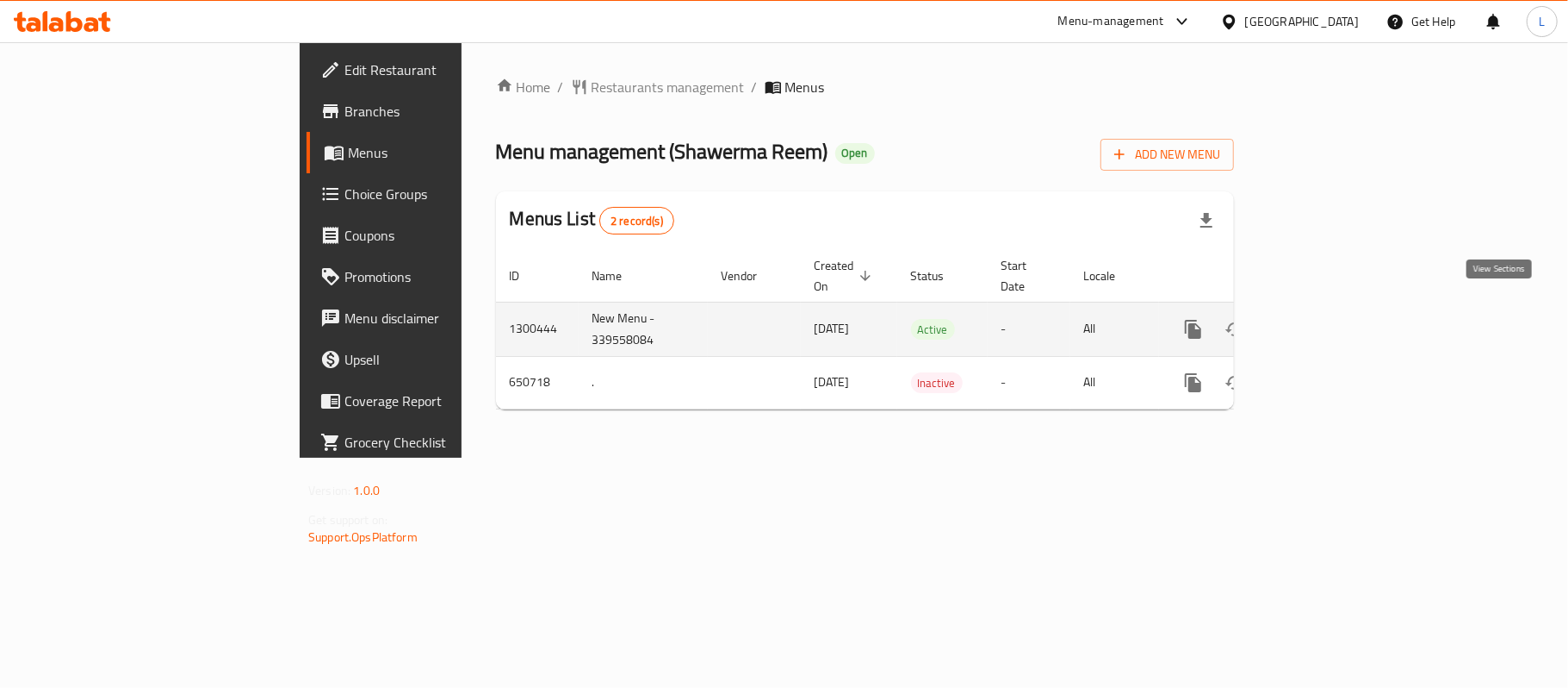
click at [1328, 319] on icon "enhanced table" at bounding box center [1317, 329] width 21 height 21
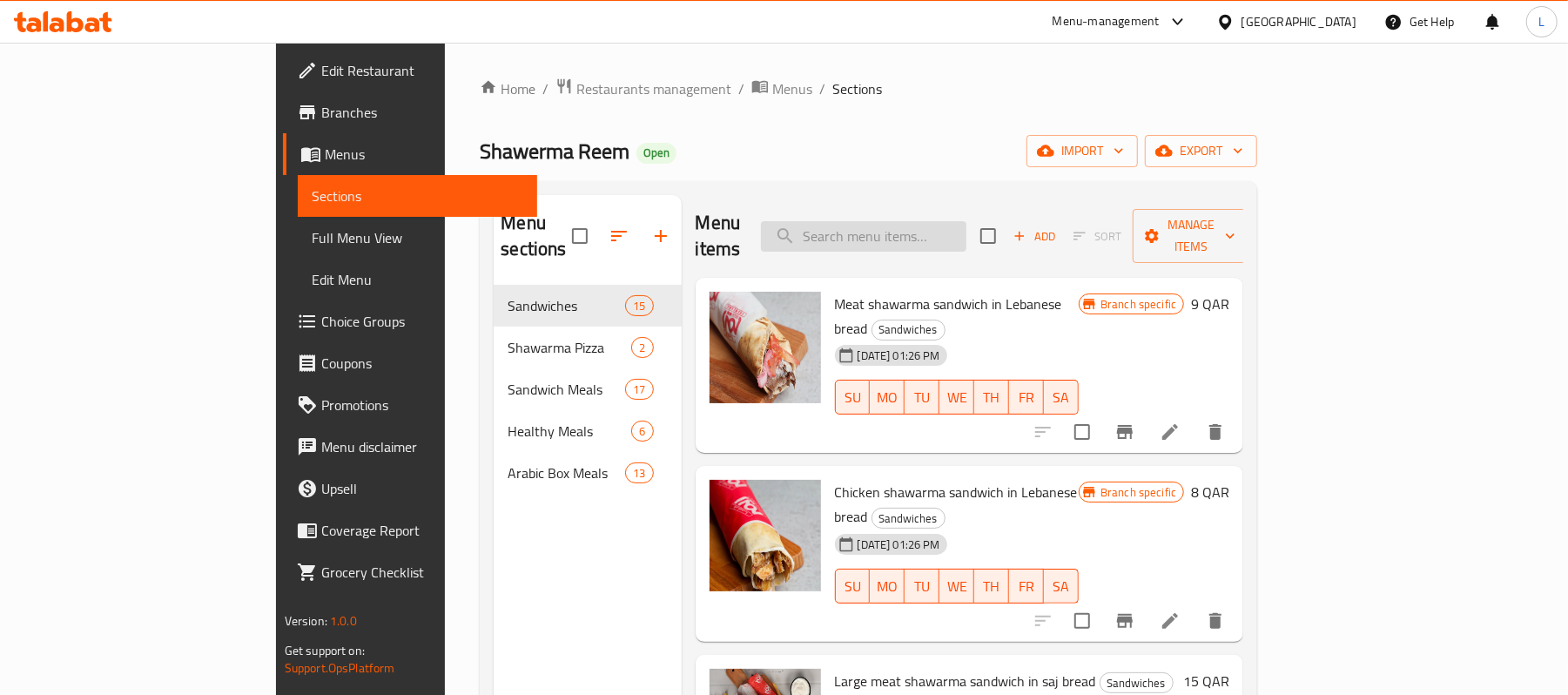
click at [921, 235] on input "search" at bounding box center [864, 236] width 206 height 30
paste input "Diet Plate"
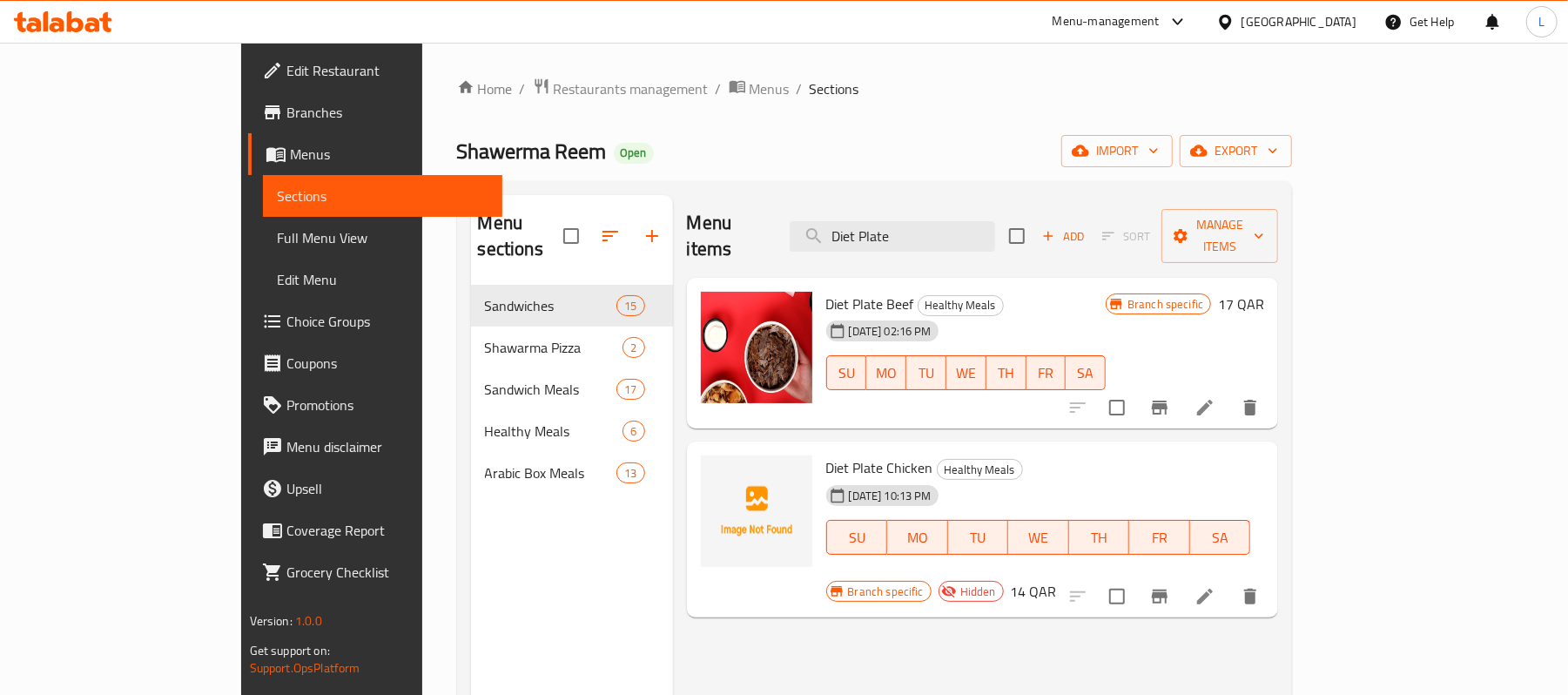
drag, startPoint x: 1010, startPoint y: 224, endPoint x: 609, endPoint y: 199, distance: 401.8
click at [673, 199] on div "Menu items Diet Plate Add Sort Manage items Diet Plate Beef Healthy Meals 15-07…" at bounding box center [976, 543] width 606 height 695
paste input "Plain Chicken Shawarma Saj Sandwich"
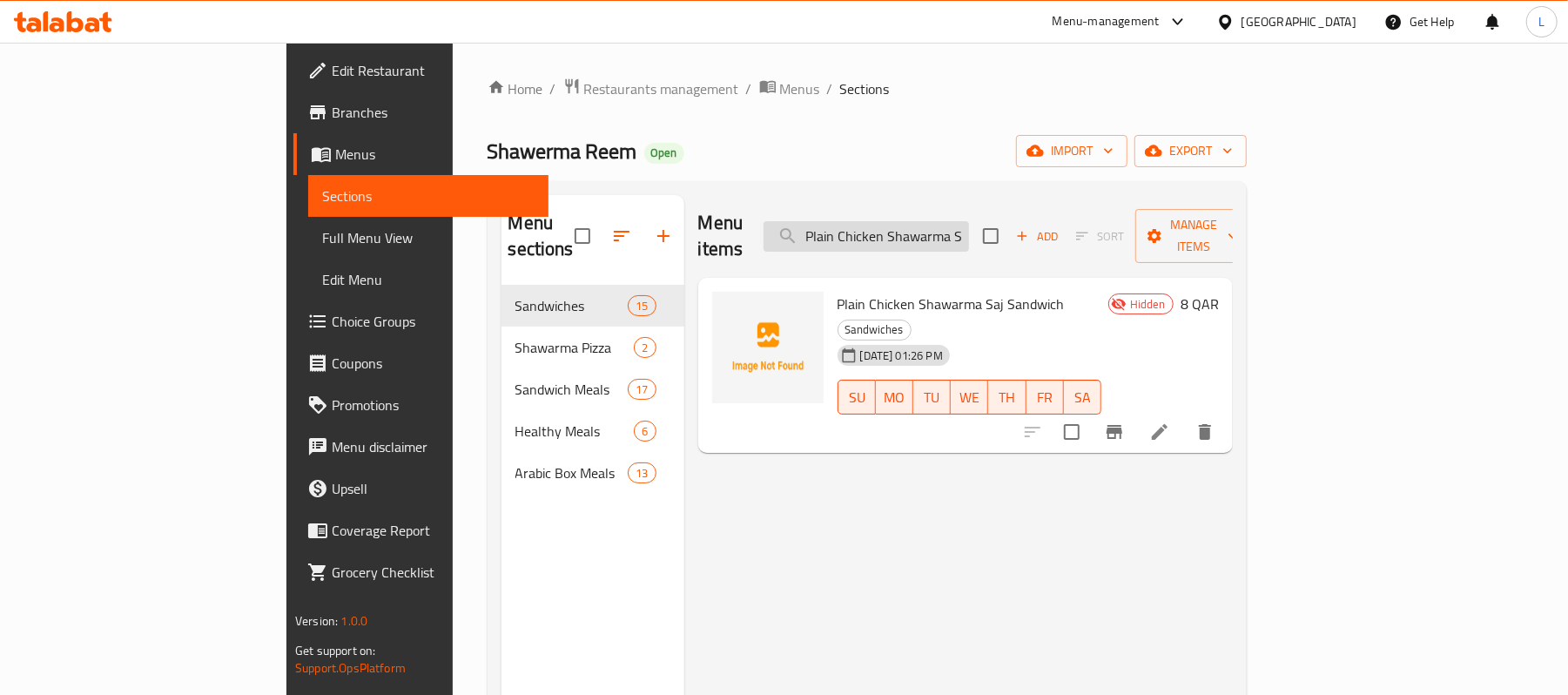
click at [954, 235] on input "Plain Chicken Shawarma Saj Sandwich" at bounding box center [866, 236] width 206 height 30
paste input "Samoon Box 6 Mixed Sandwiche"
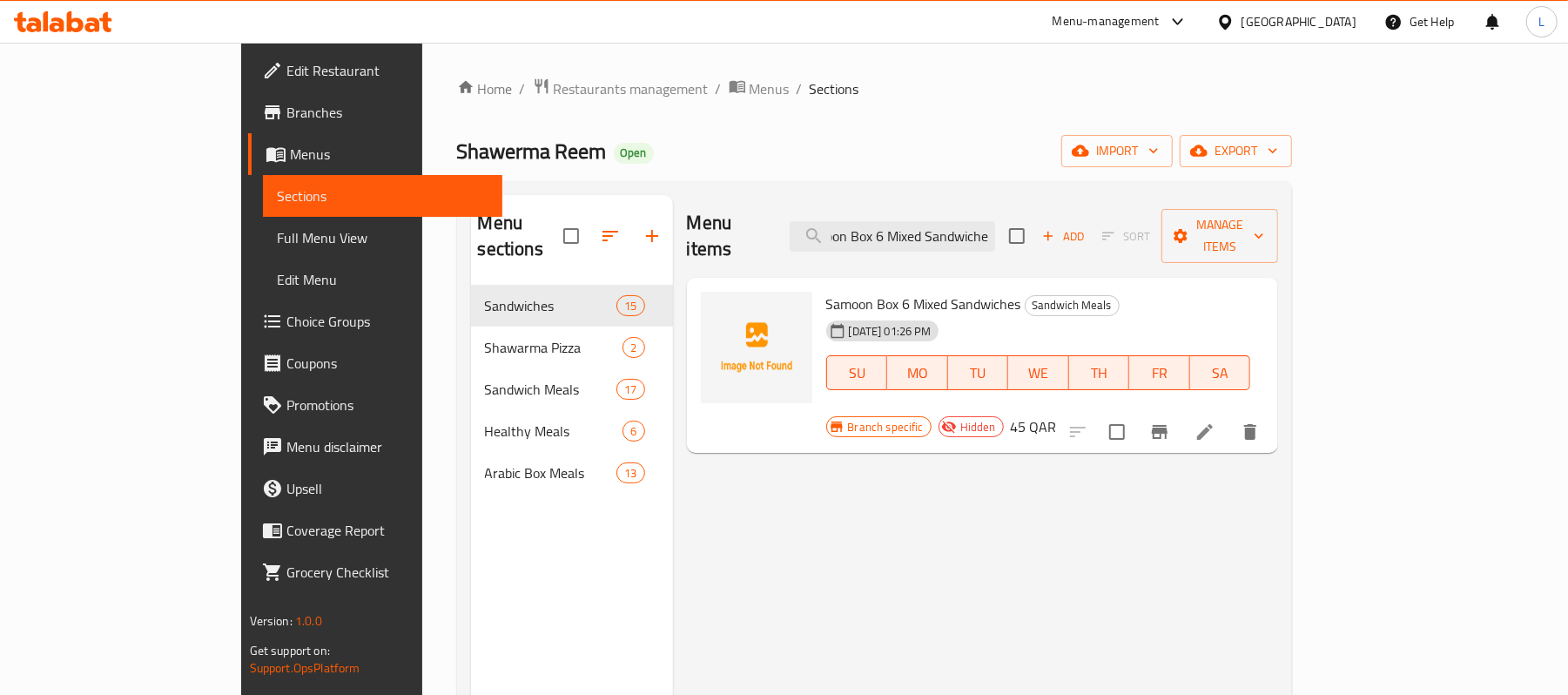
type input "Samoon Box 6 Mixed Sandwiche"
click at [277, 228] on span "Full Menu View" at bounding box center [383, 238] width 213 height 21
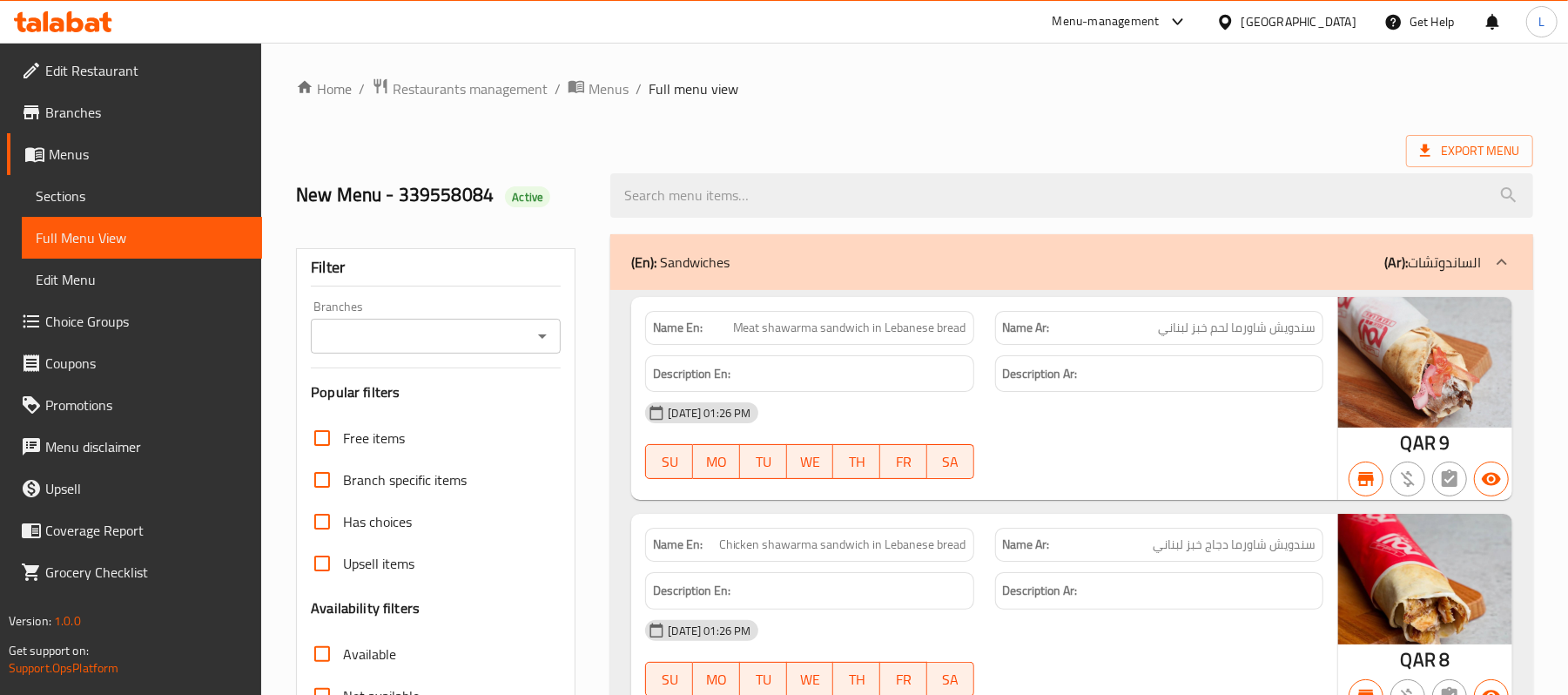
click at [378, 352] on div "Branches" at bounding box center [436, 335] width 250 height 35
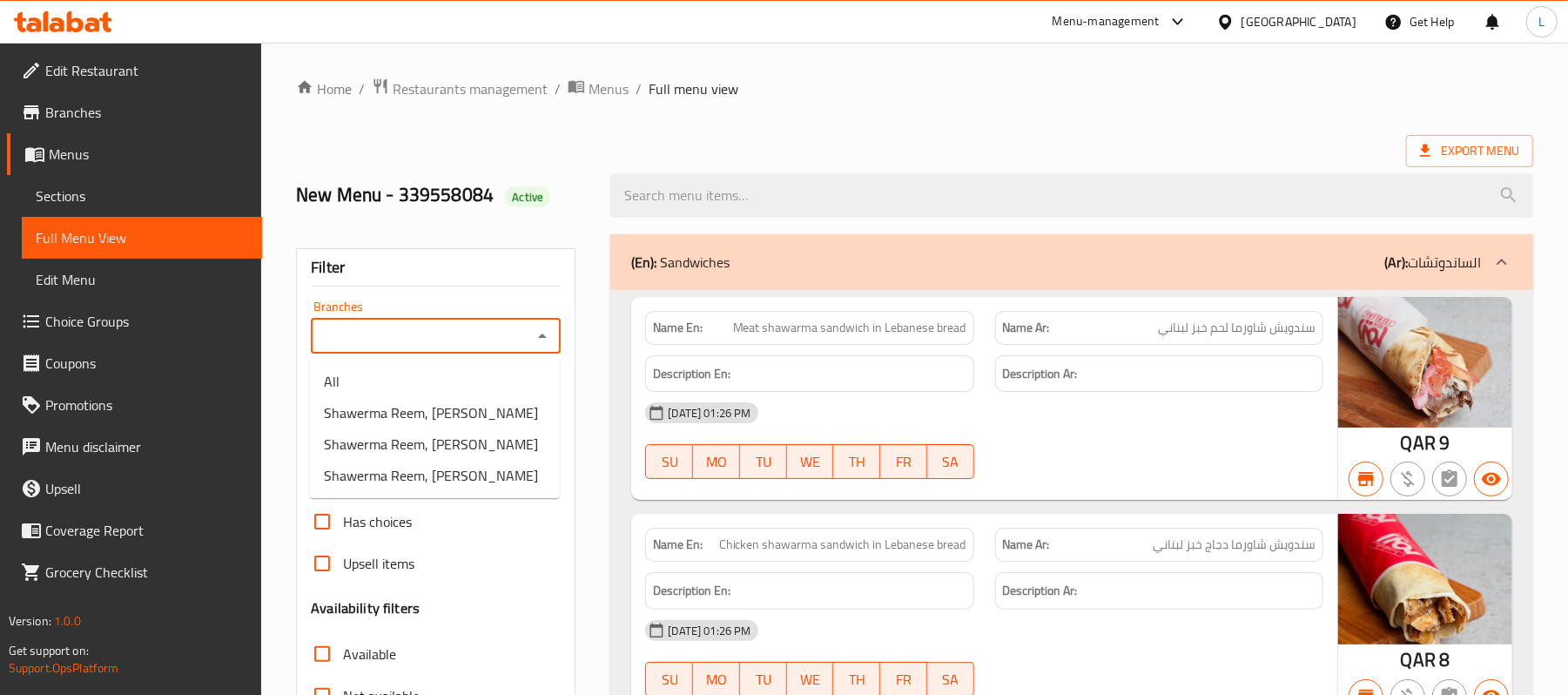
click at [394, 341] on input "Branches" at bounding box center [421, 335] width 211 height 24
click at [503, 405] on span "Shawerma Reem, Abu Hamour" at bounding box center [431, 413] width 215 height 21
type input "Shawerma Reem, Abu Hamour"
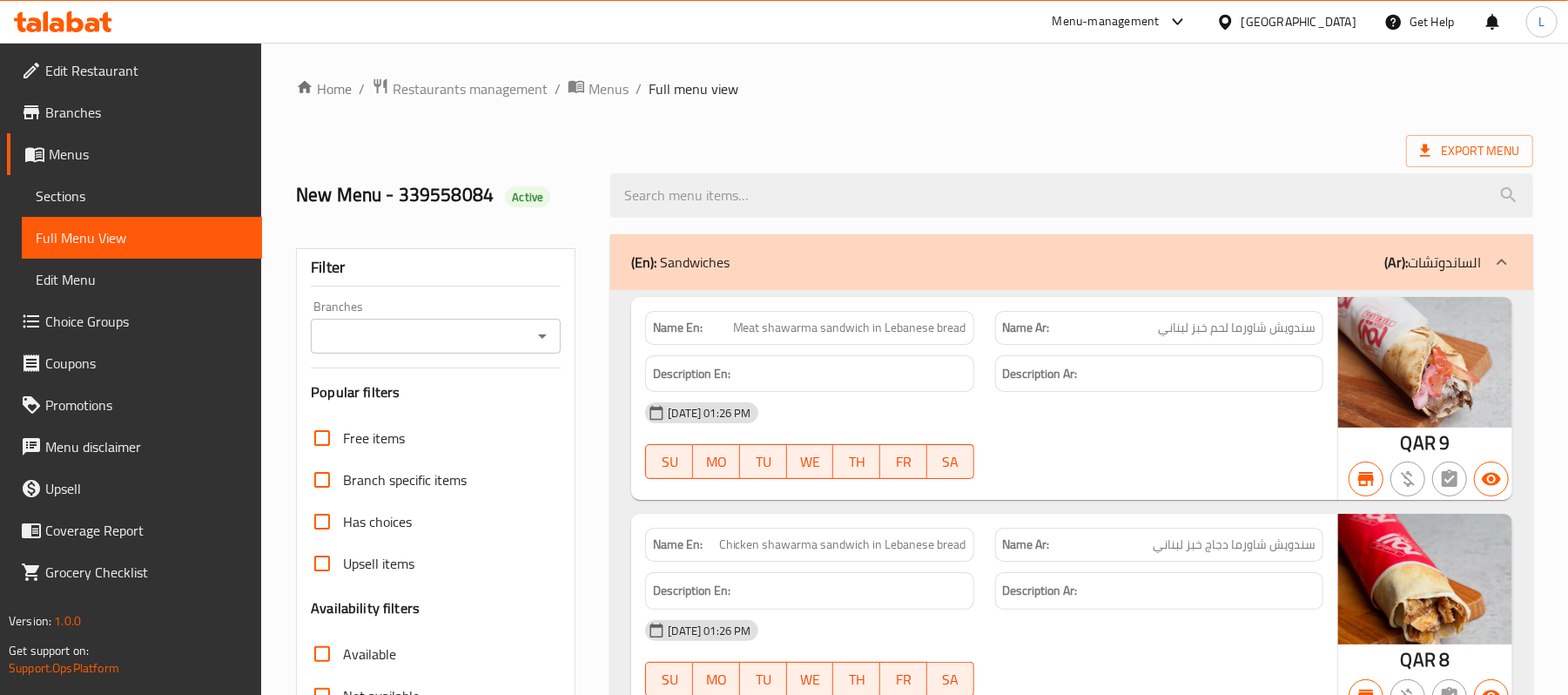
click at [126, 106] on span "Branches" at bounding box center [146, 113] width 203 height 21
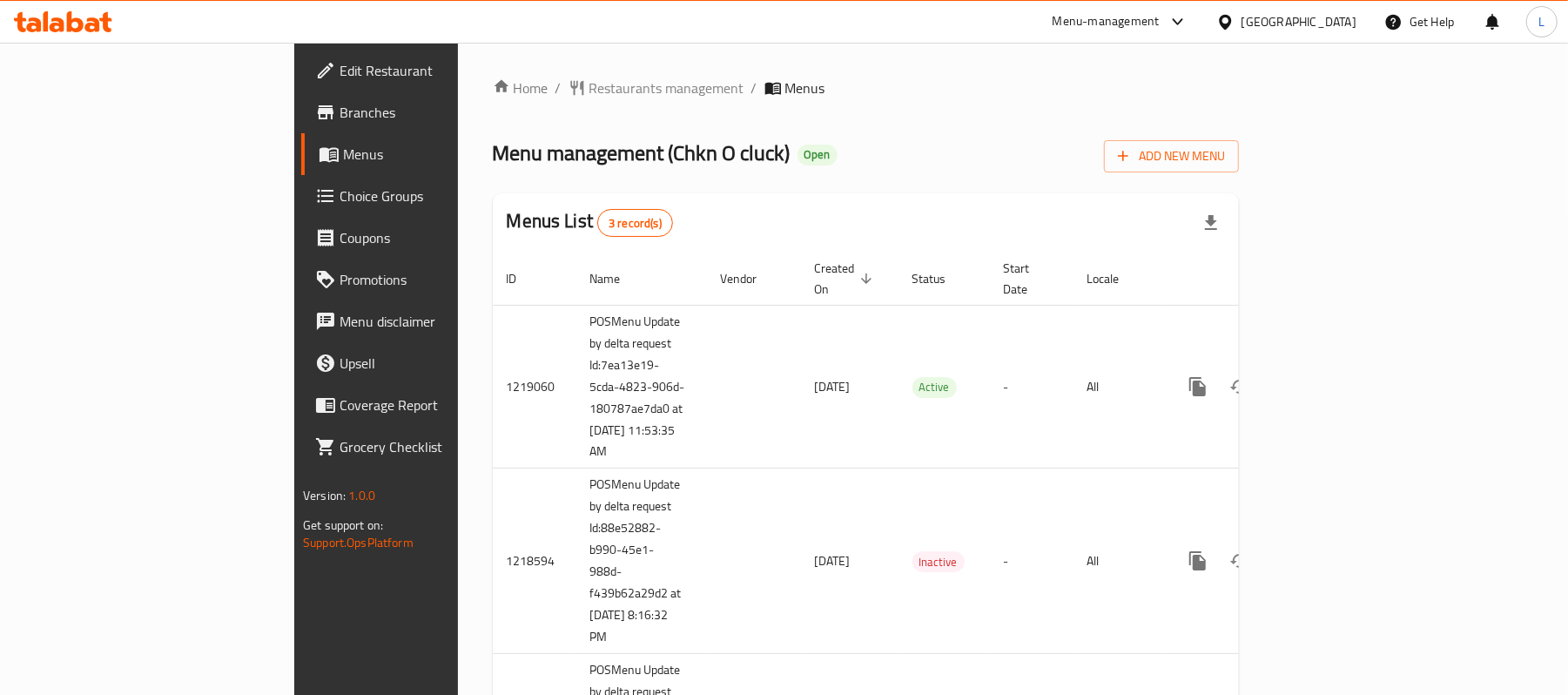
click at [340, 202] on span "Choice Groups" at bounding box center [441, 196] width 203 height 21
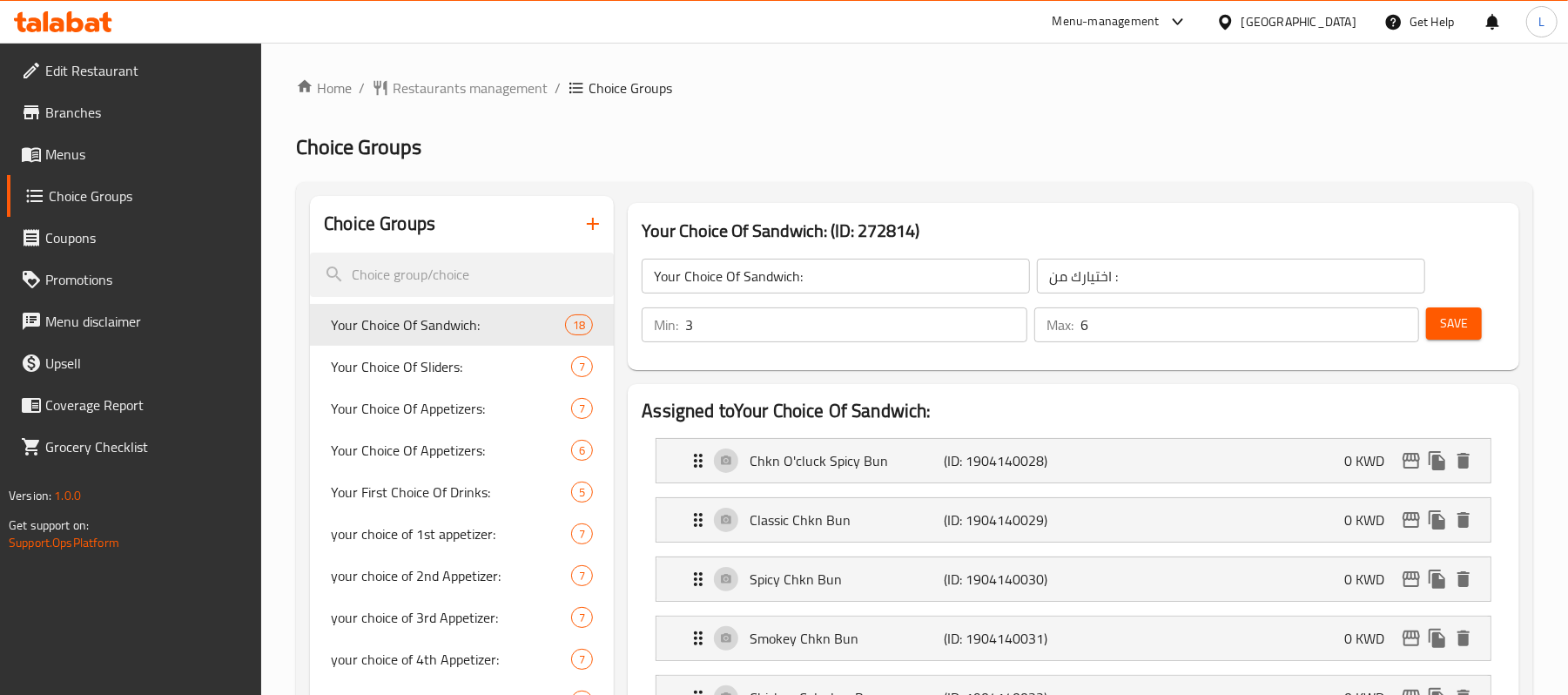
click at [77, 158] on span "Menus" at bounding box center [146, 154] width 203 height 21
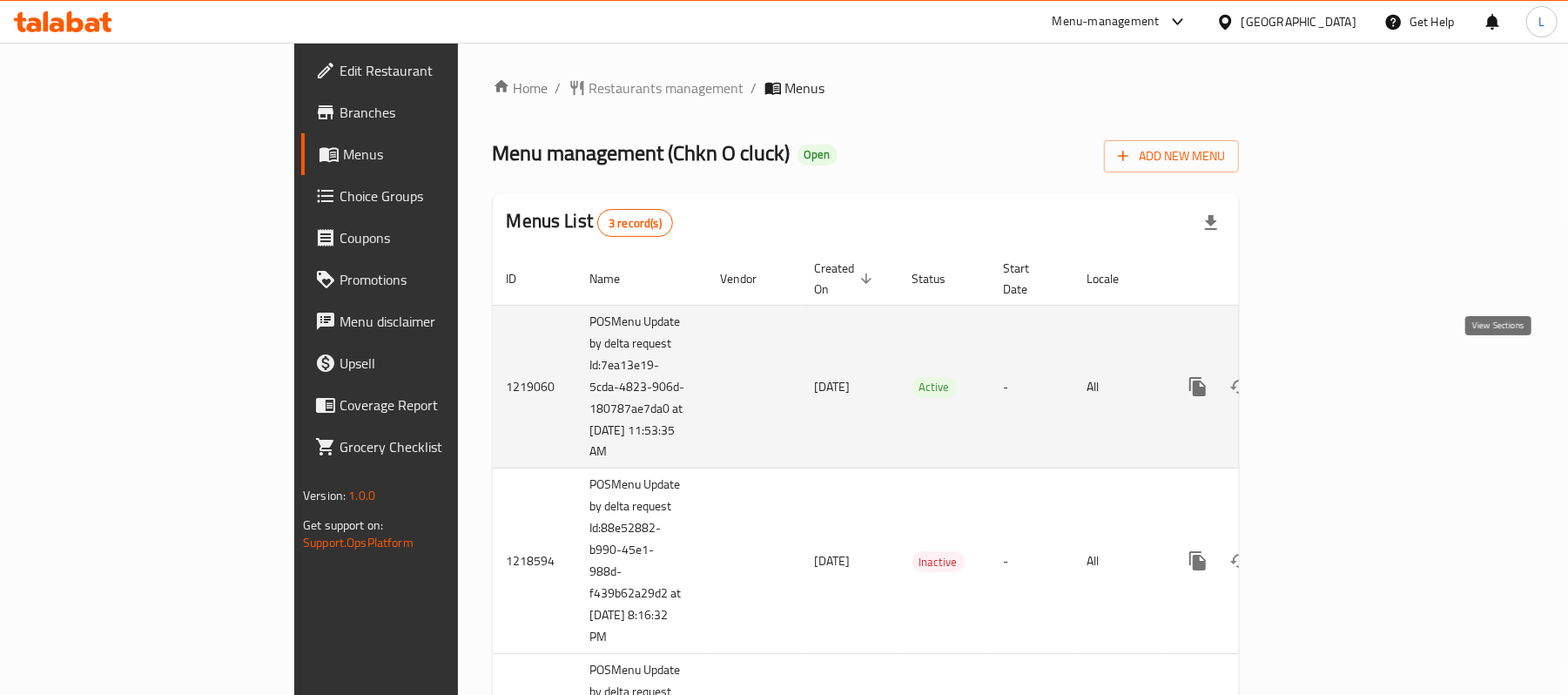
click at [1331, 379] on icon "enhanced table" at bounding box center [1324, 387] width 16 height 16
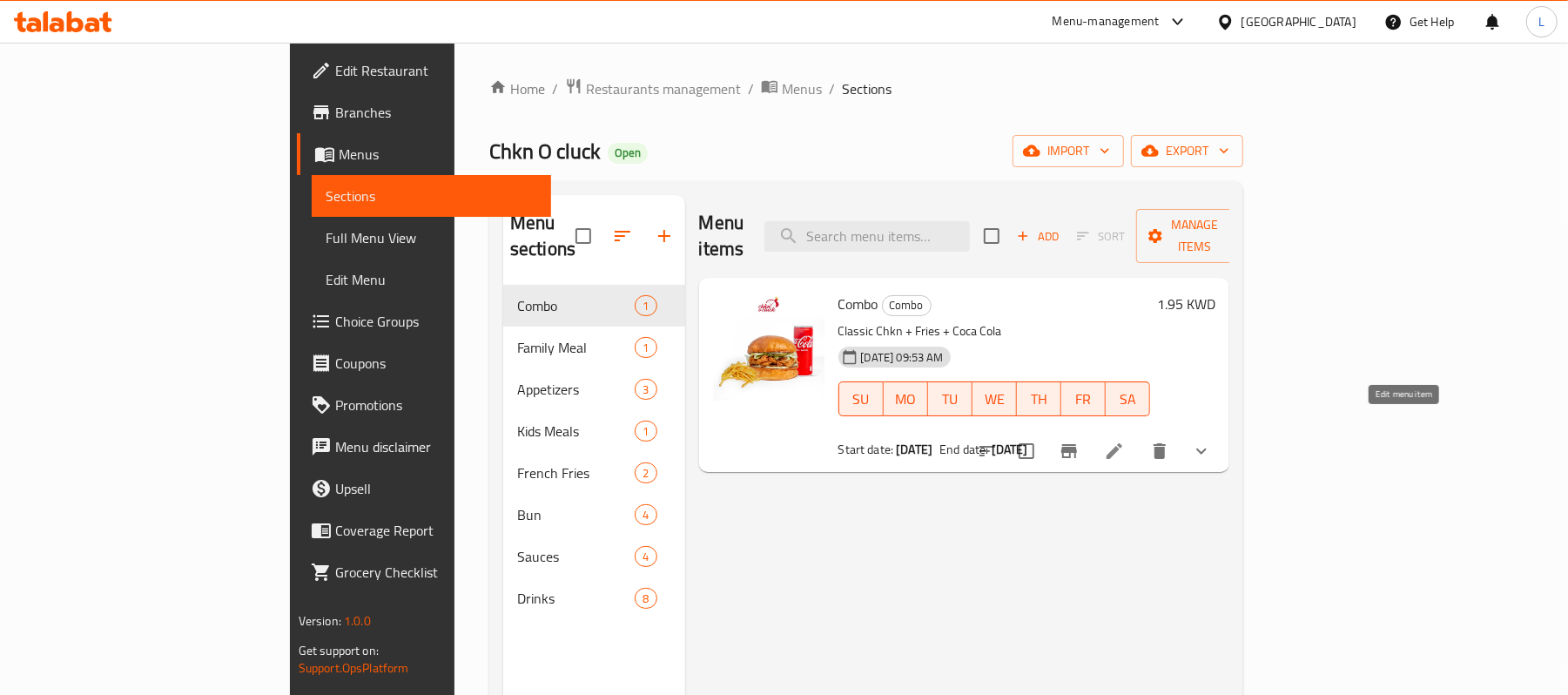
click at [1125, 441] on icon at bounding box center [1115, 451] width 21 height 21
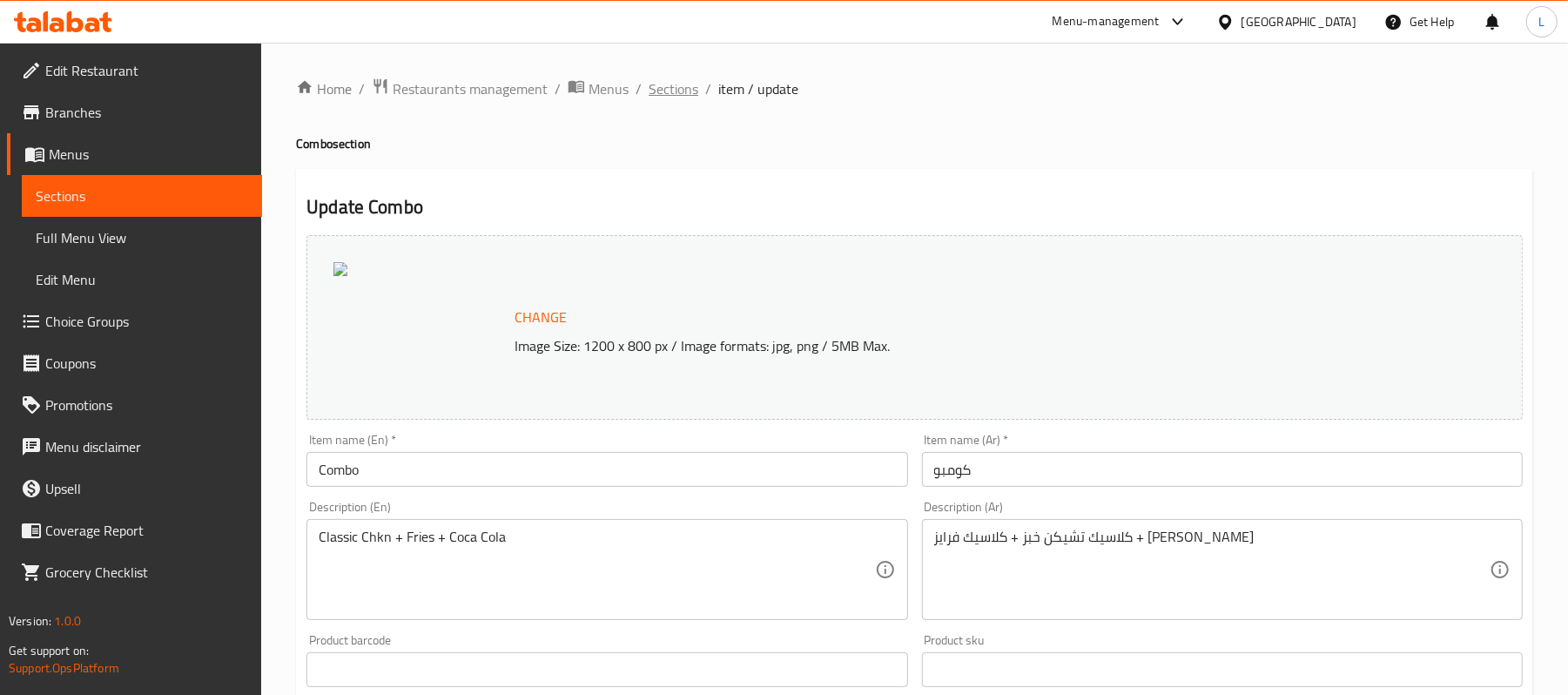
click at [681, 92] on span "Sections" at bounding box center [673, 89] width 50 height 21
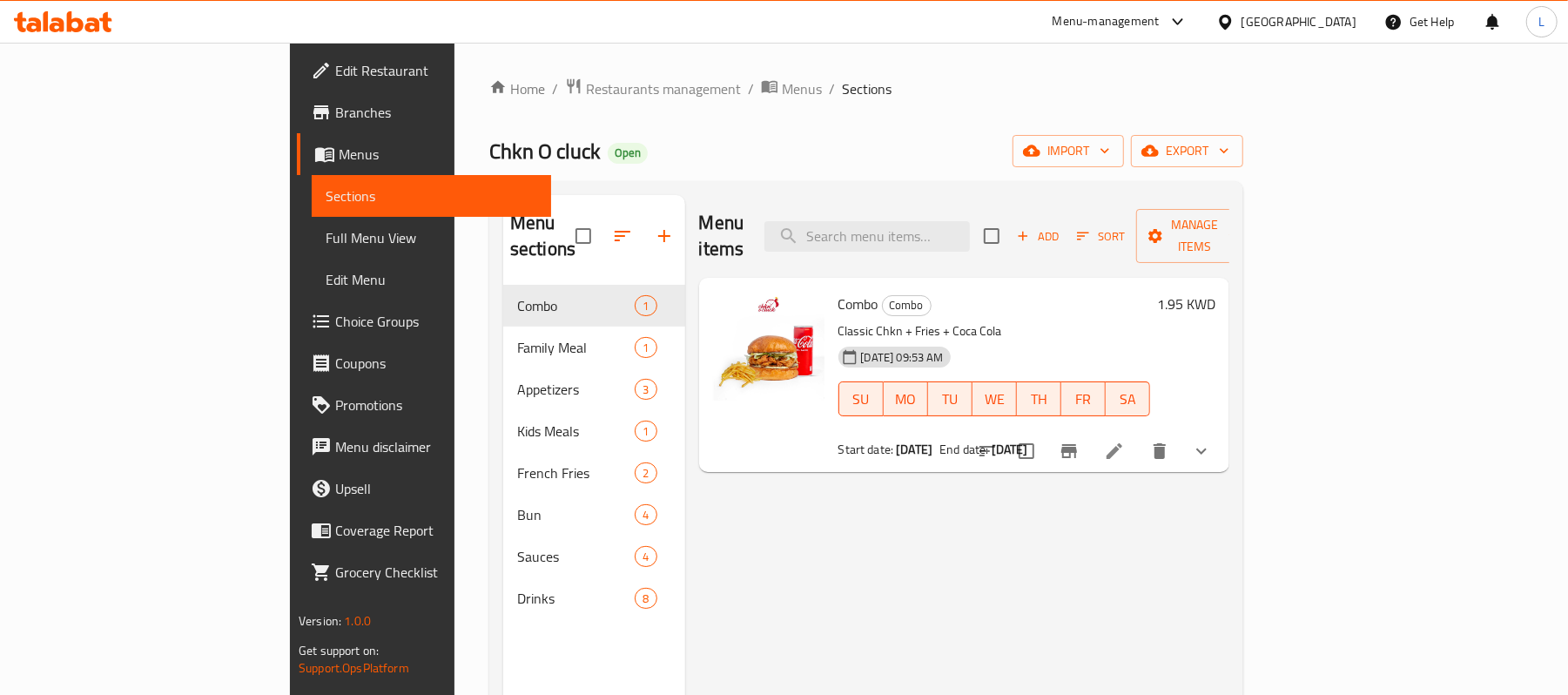
click at [1223, 430] on button "show more" at bounding box center [1201, 450] width 42 height 42
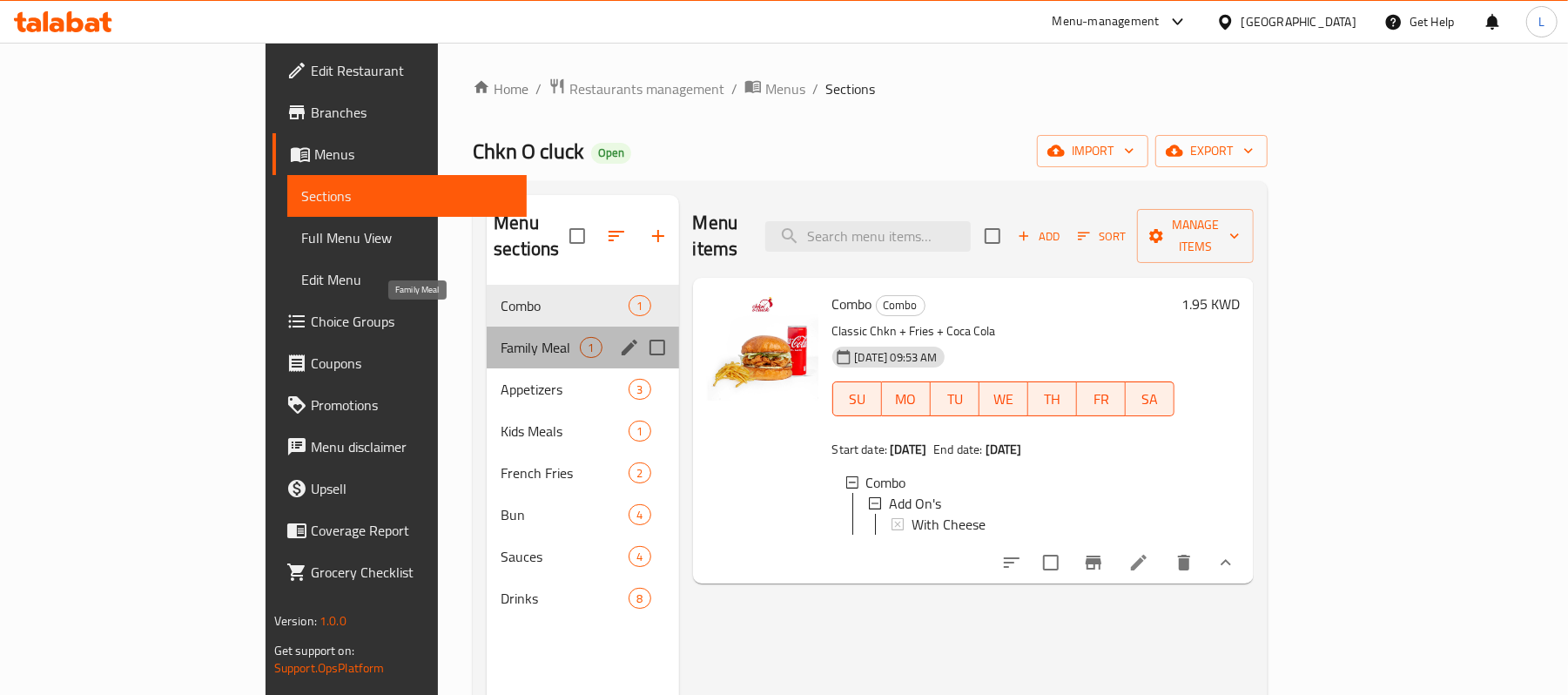
click at [501, 337] on span "Family Meal" at bounding box center [540, 348] width 79 height 21
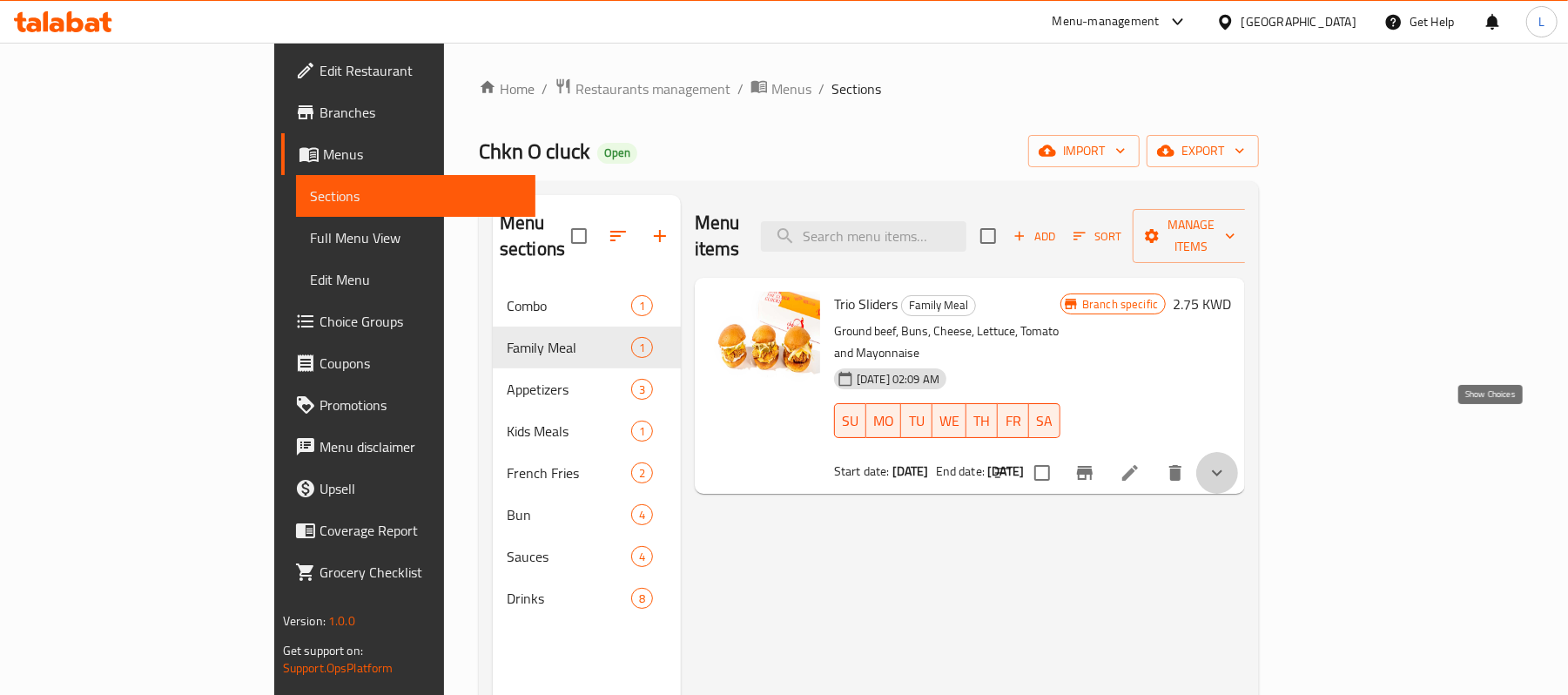
click at [1227, 462] on icon "show more" at bounding box center [1218, 472] width 21 height 21
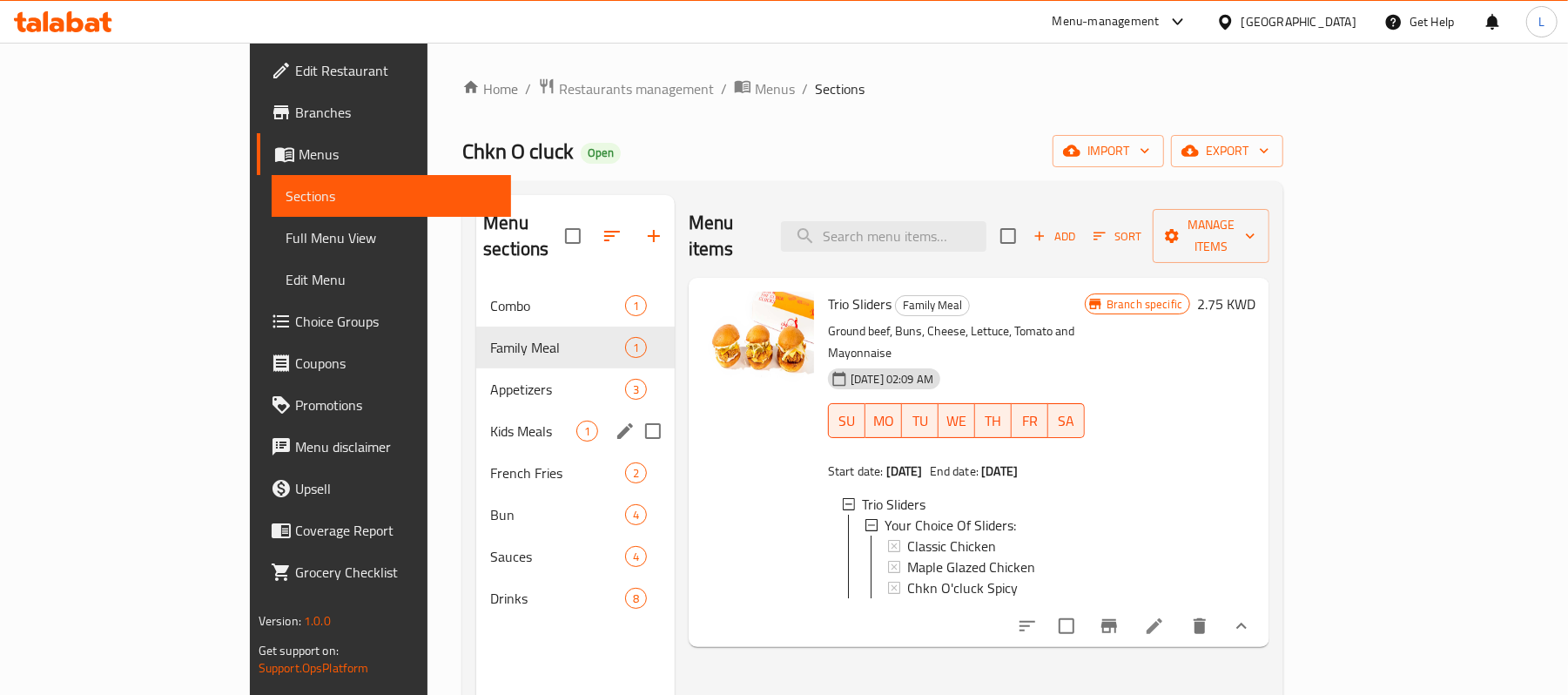
click at [476, 410] on div "Kids Meals 1" at bounding box center [576, 430] width 199 height 42
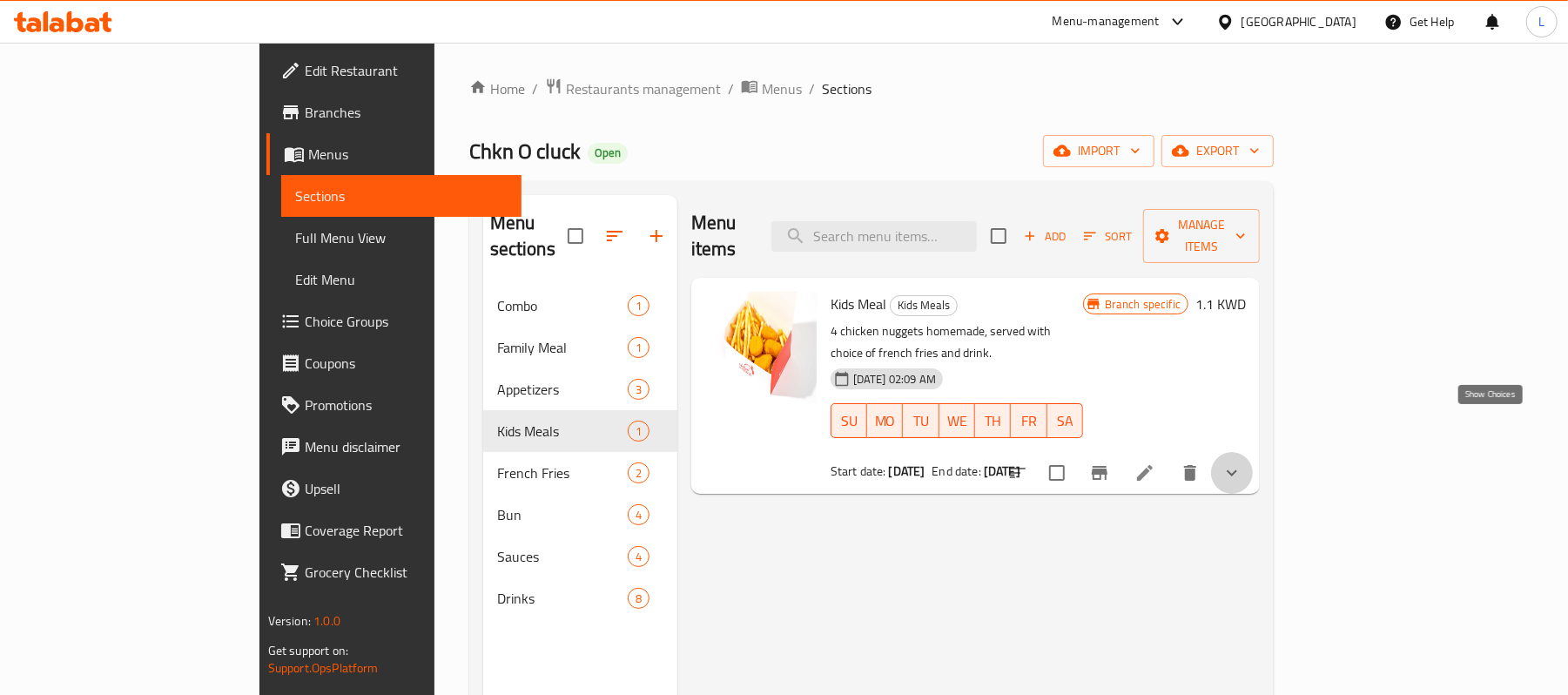
click at [1243, 462] on icon "show more" at bounding box center [1233, 472] width 21 height 21
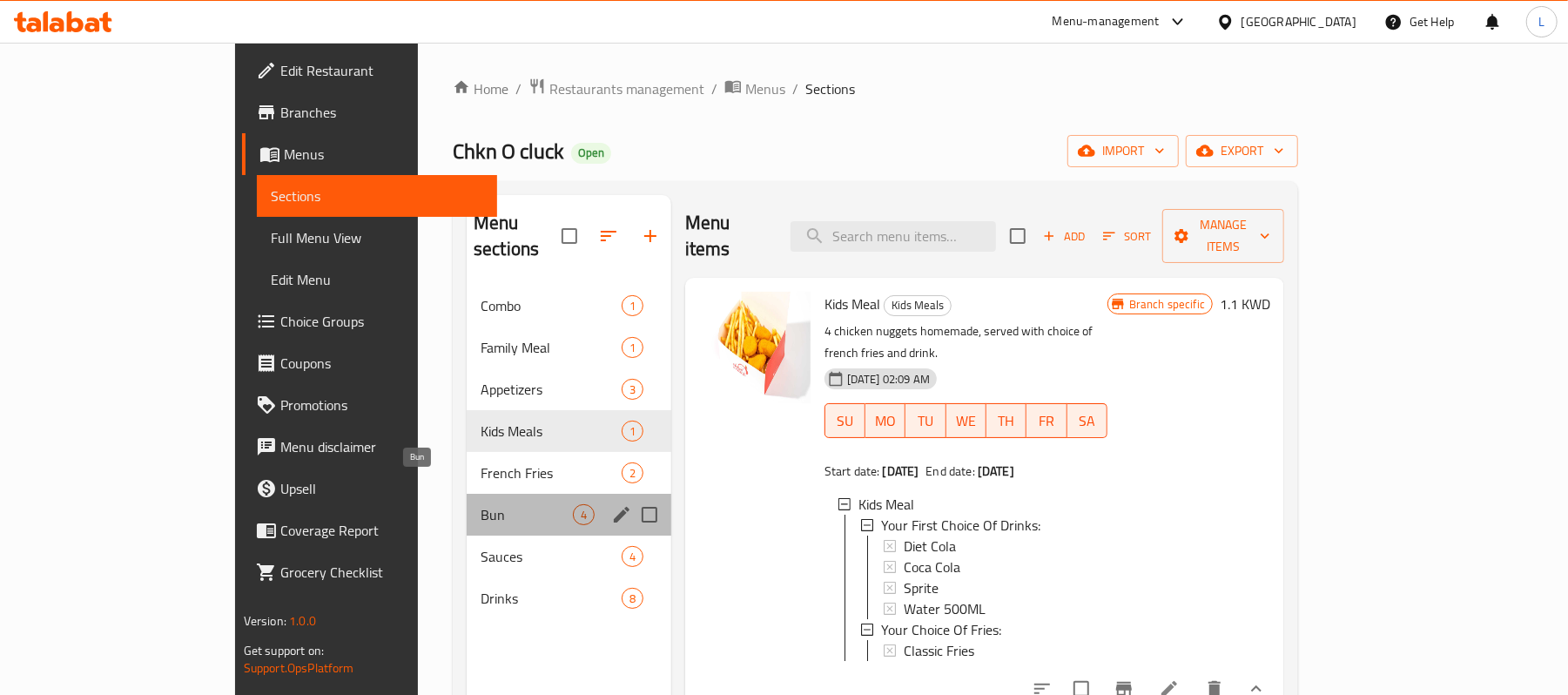
click at [481, 504] on span "Bun" at bounding box center [527, 514] width 92 height 21
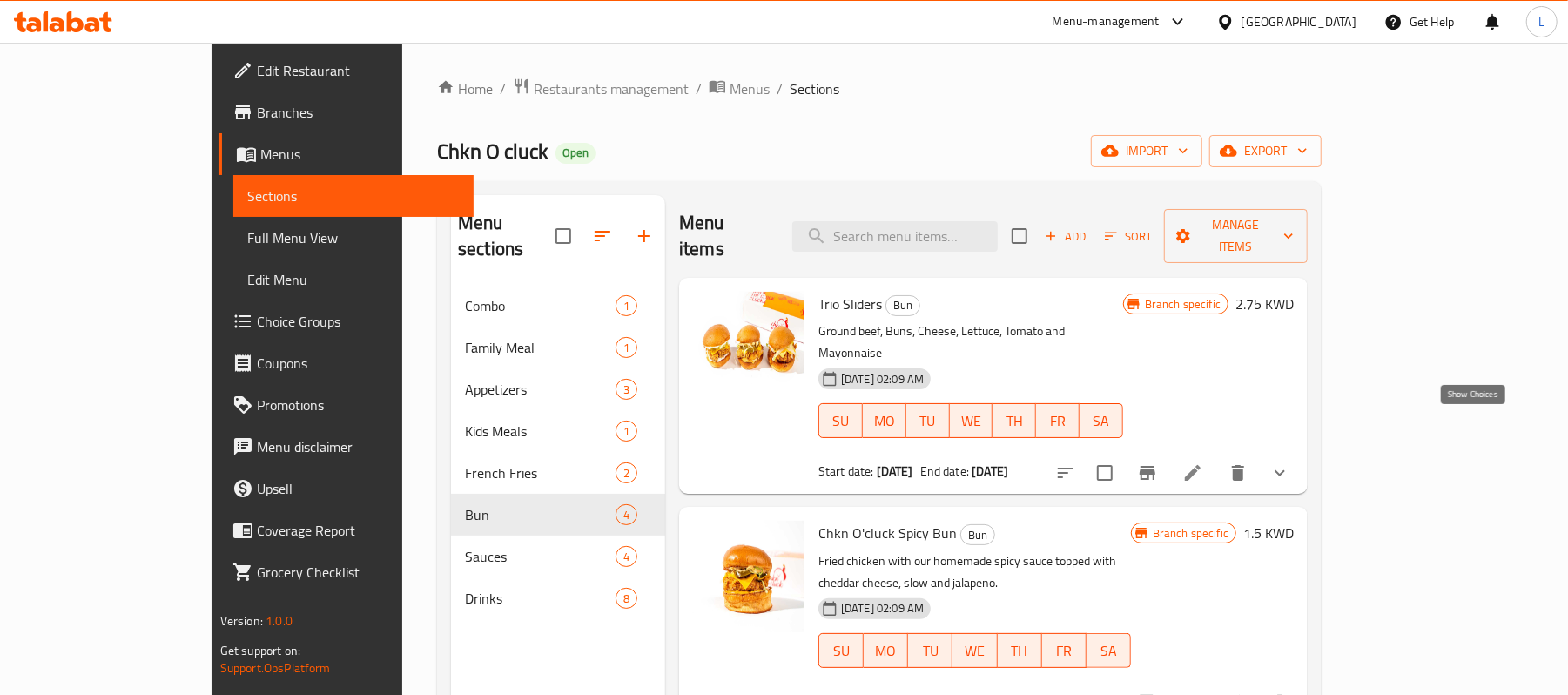
click at [1290, 462] on icon "show more" at bounding box center [1281, 472] width 21 height 21
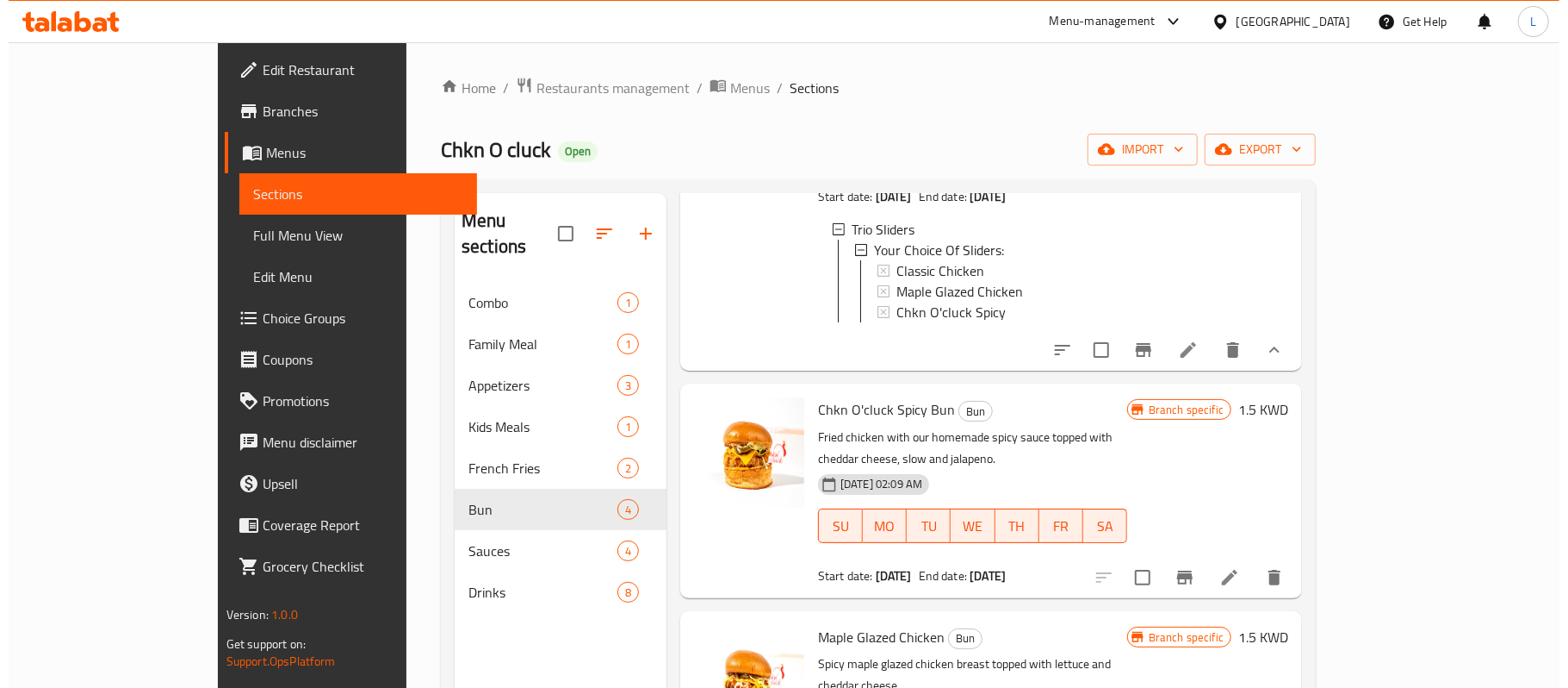
scroll to position [231, 0]
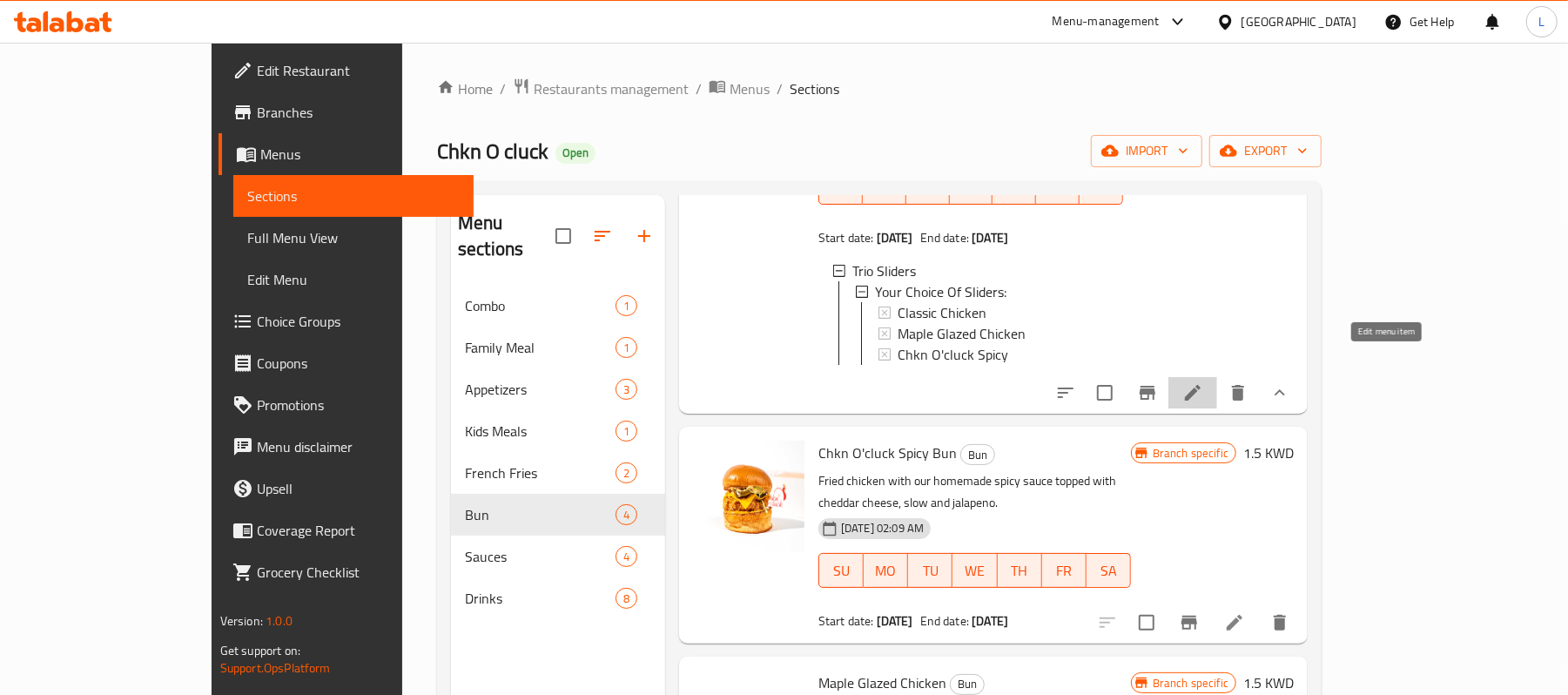
click at [1203, 382] on icon at bounding box center [1193, 393] width 21 height 21
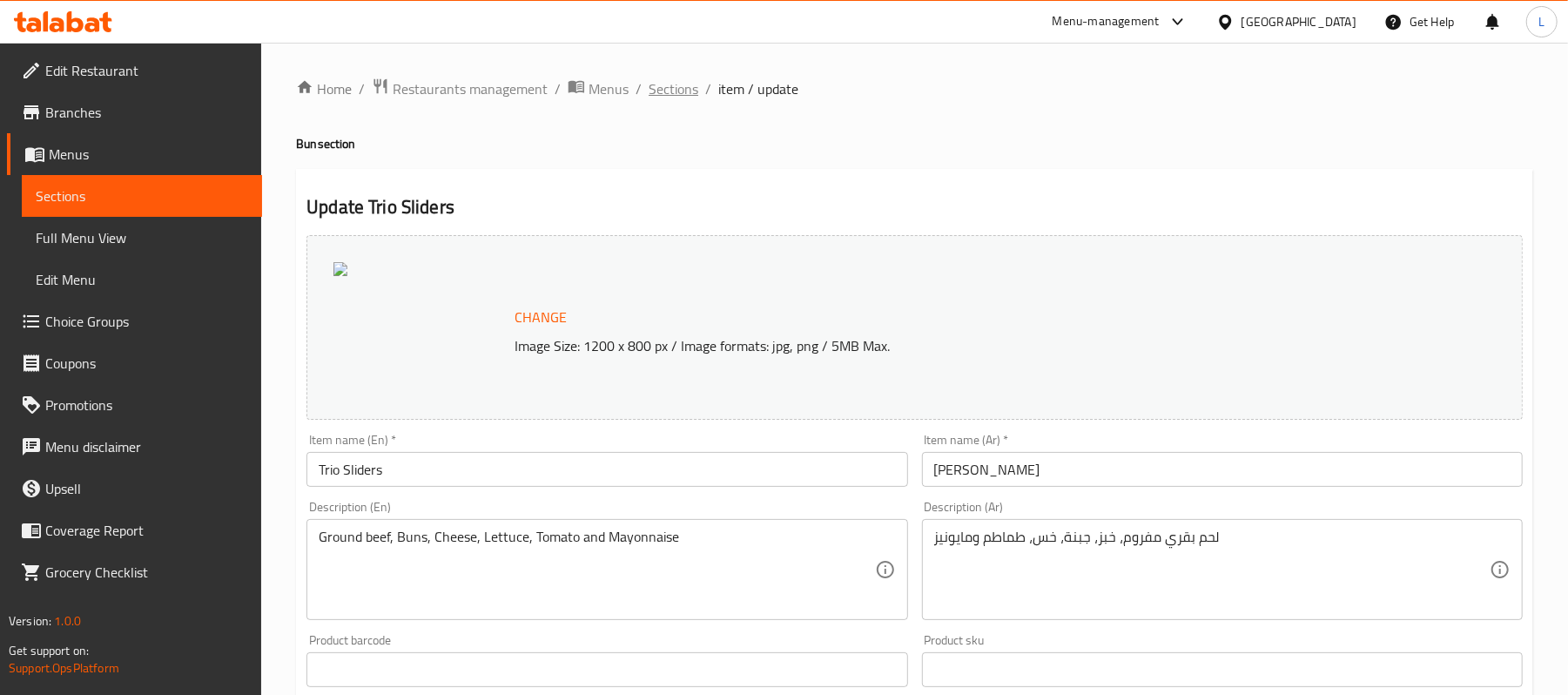
click at [665, 95] on span "Sections" at bounding box center [673, 89] width 50 height 21
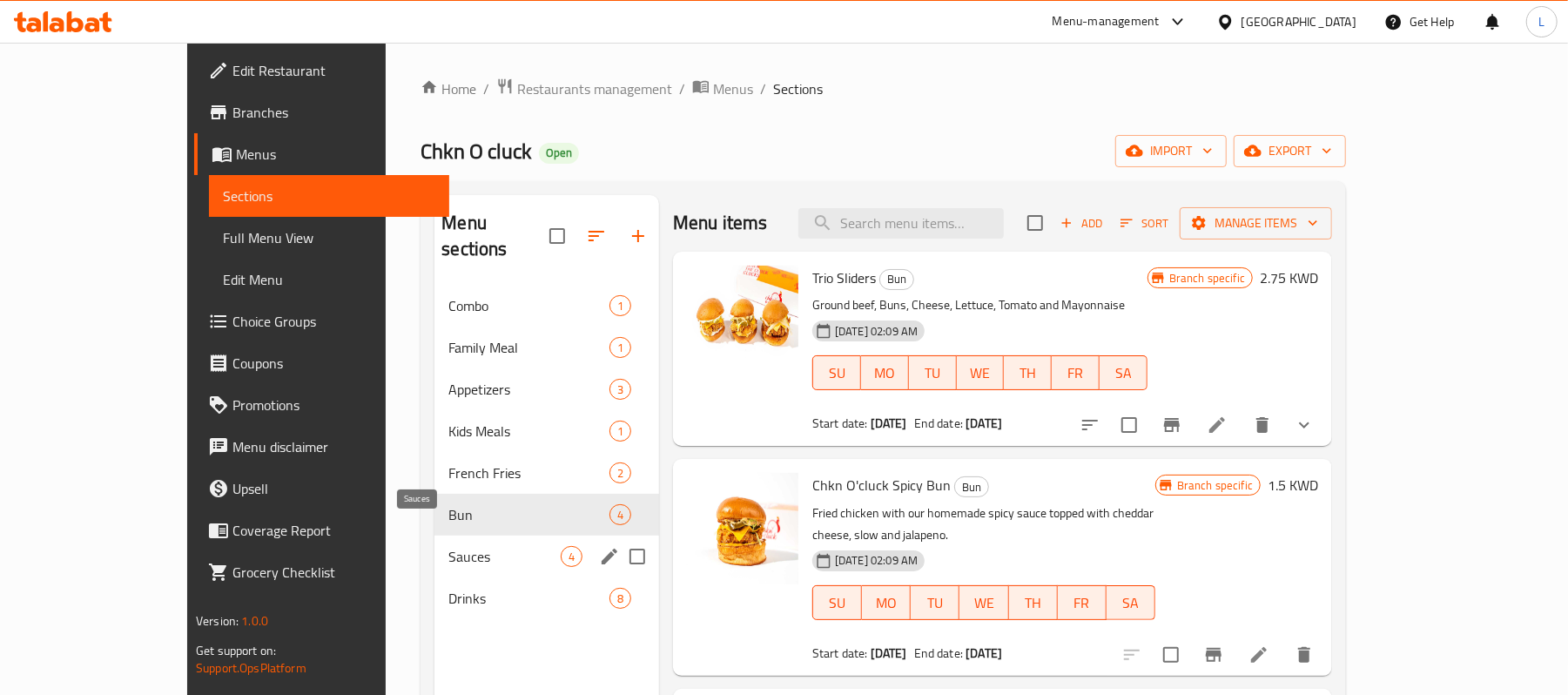
click at [449, 546] on span "Sauces" at bounding box center [505, 557] width 113 height 21
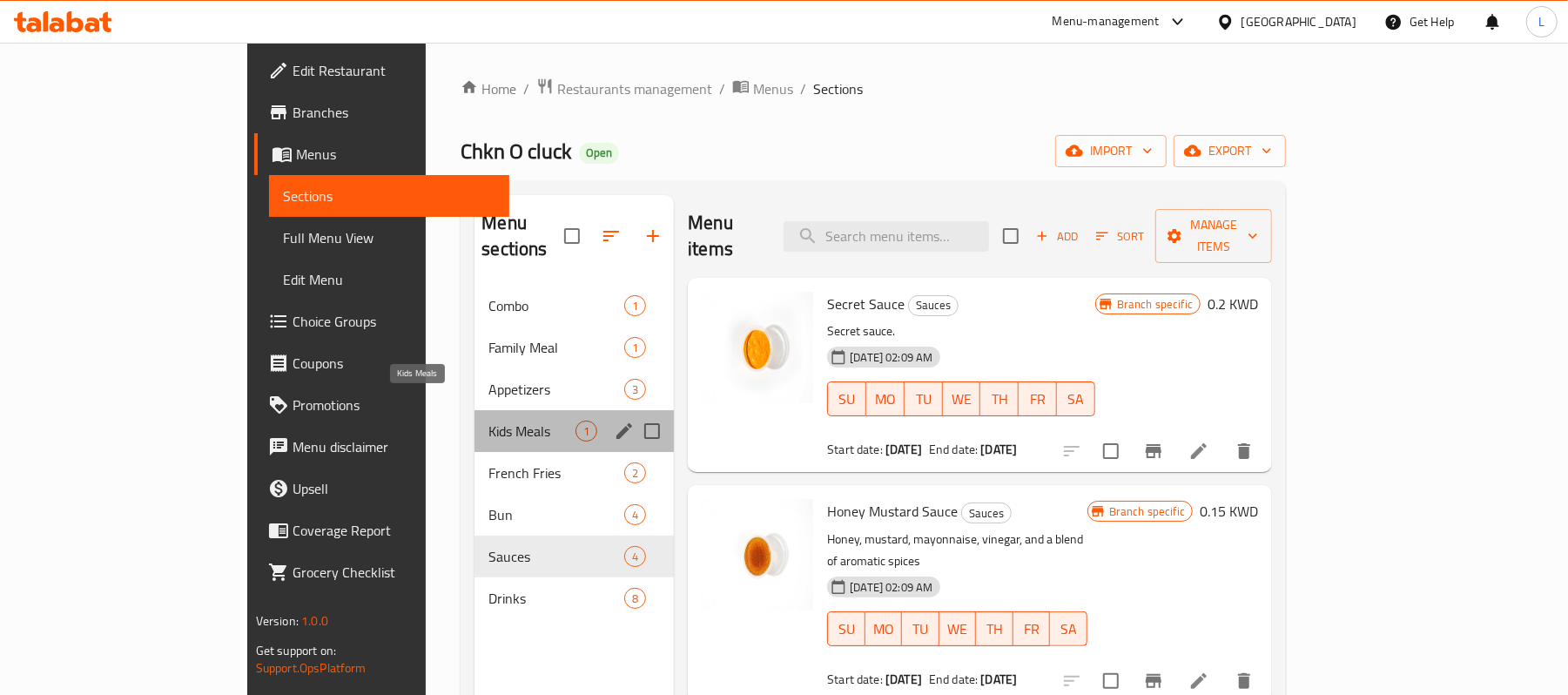
click at [489, 420] on span "Kids Meals" at bounding box center [532, 431] width 87 height 21
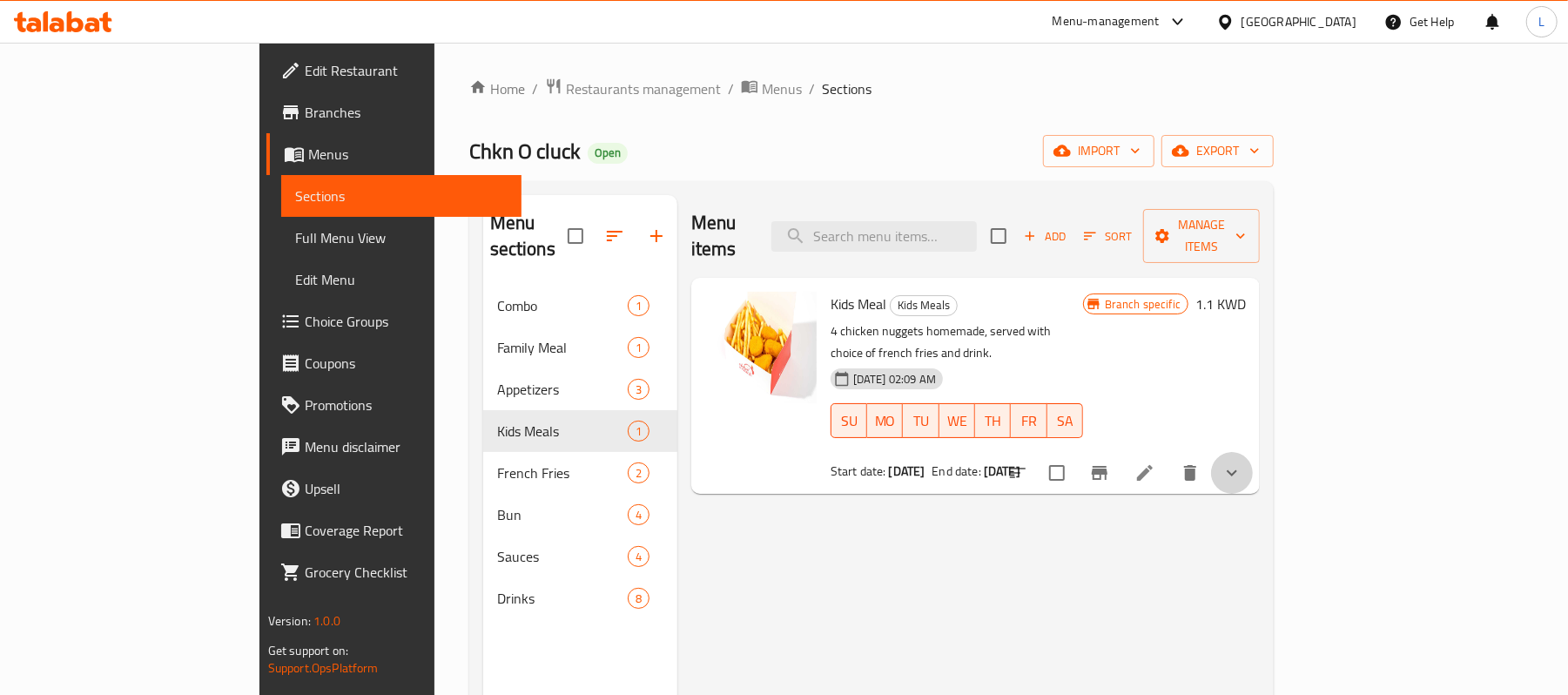
click at [1253, 452] on button "show more" at bounding box center [1232, 472] width 42 height 42
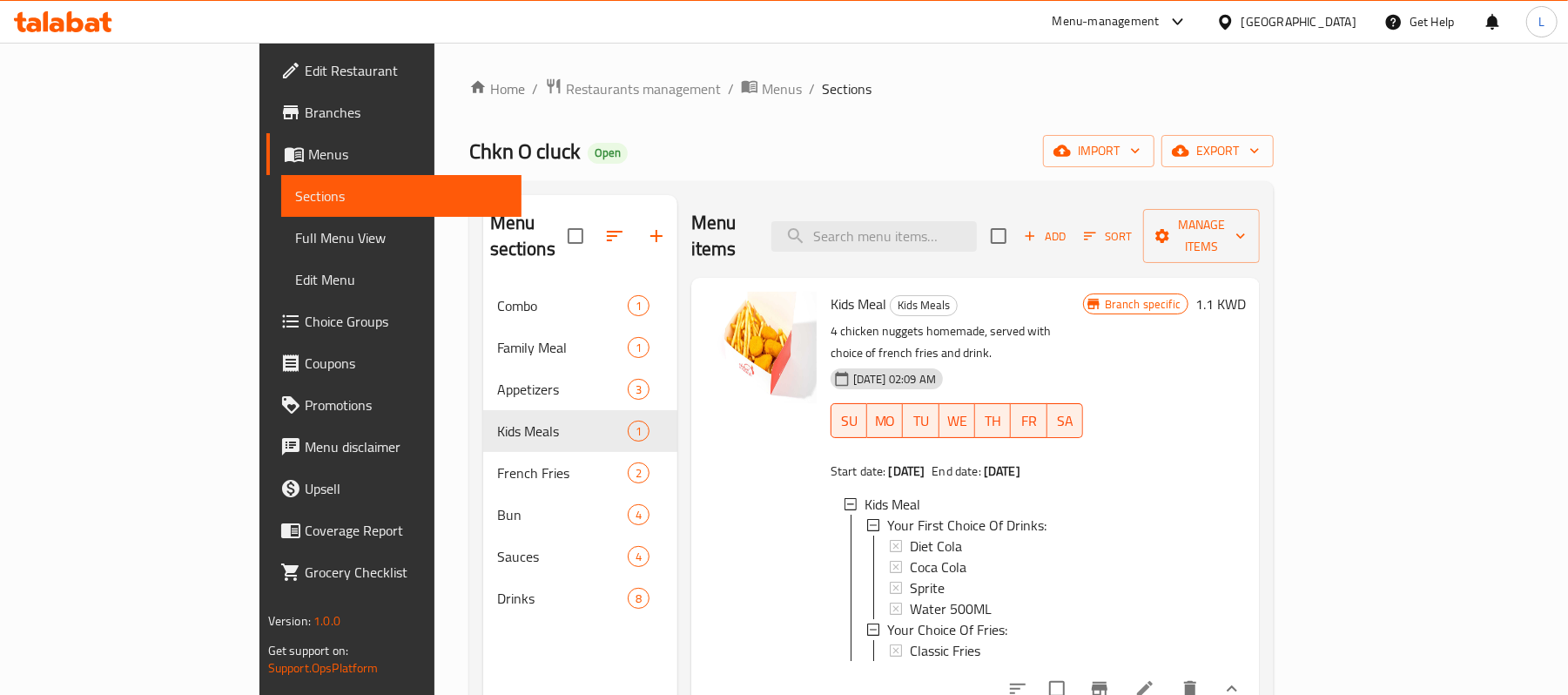
scroll to position [2, 0]
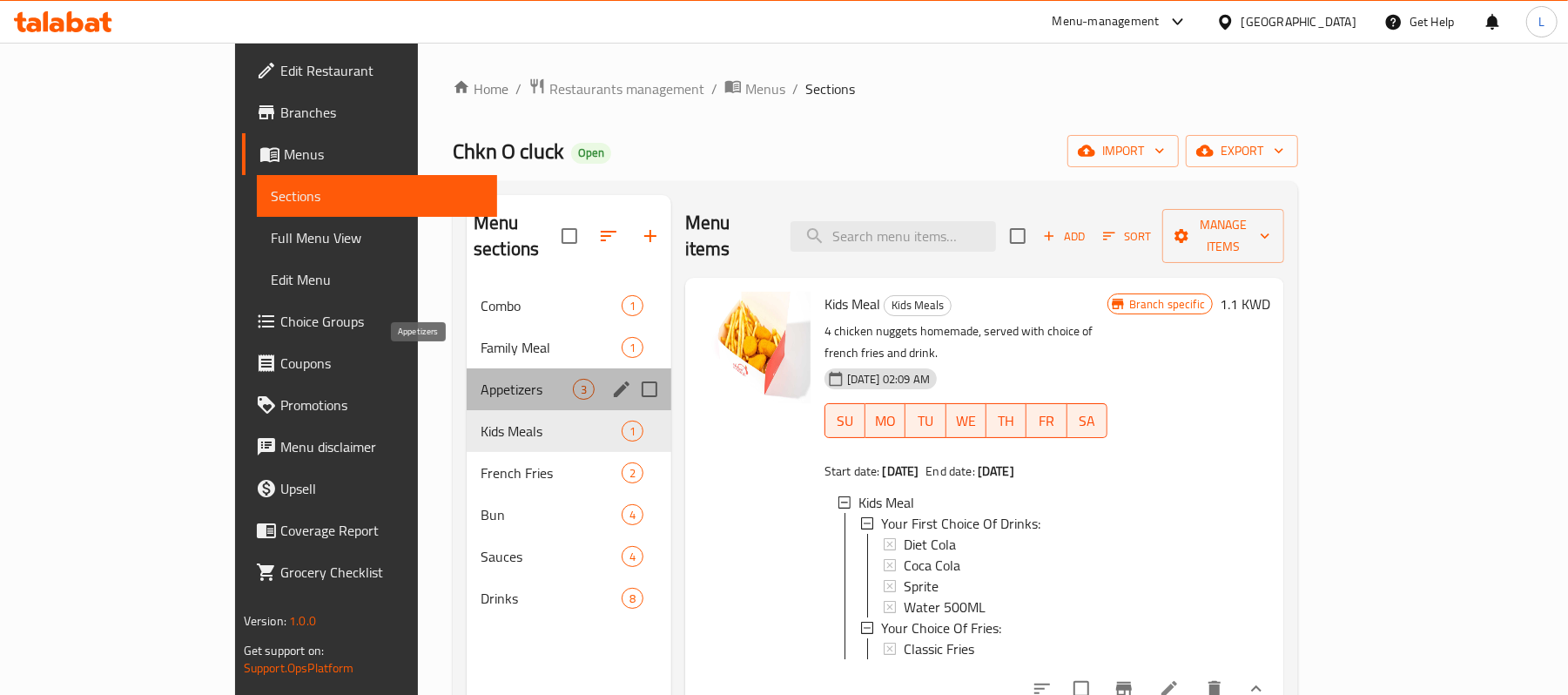
click at [481, 379] on span "Appetizers" at bounding box center [527, 389] width 92 height 21
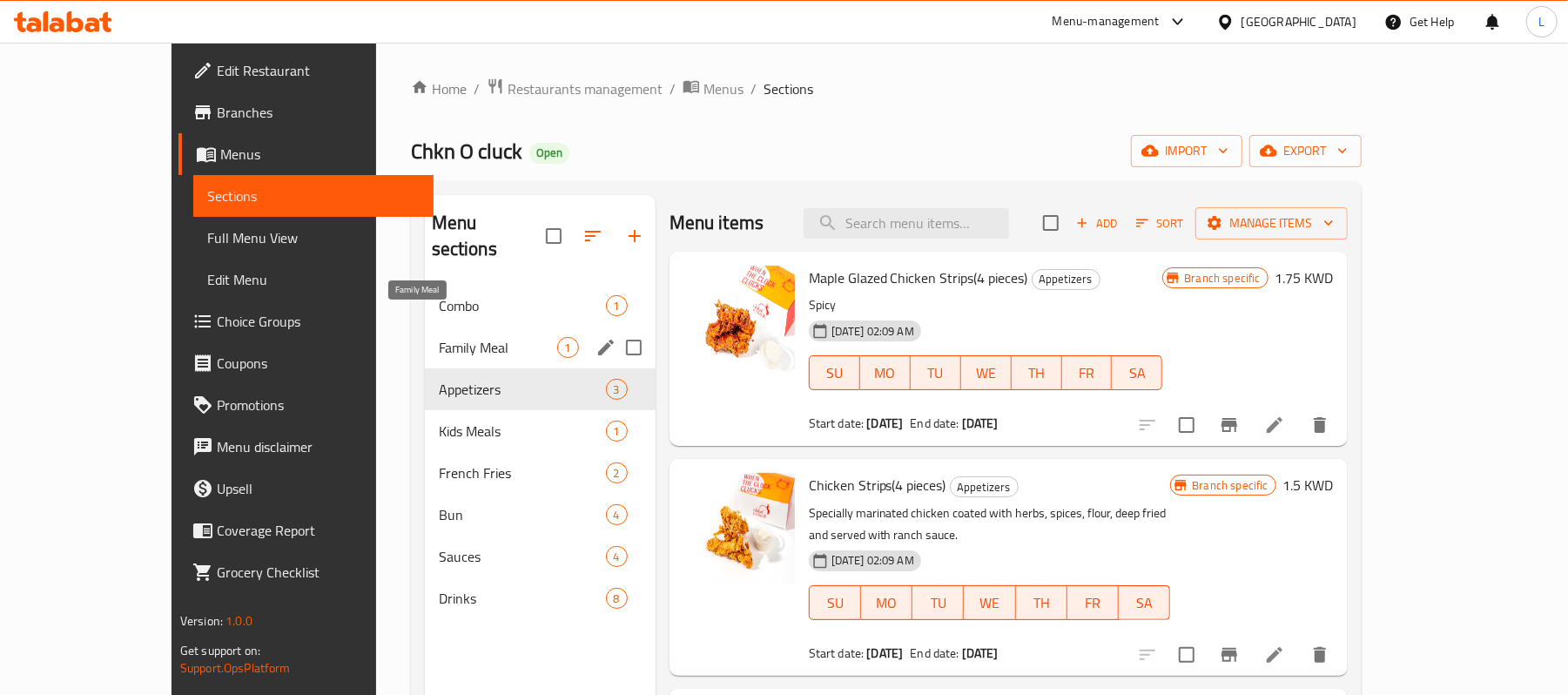
click at [439, 337] on span "Family Meal" at bounding box center [498, 348] width 119 height 21
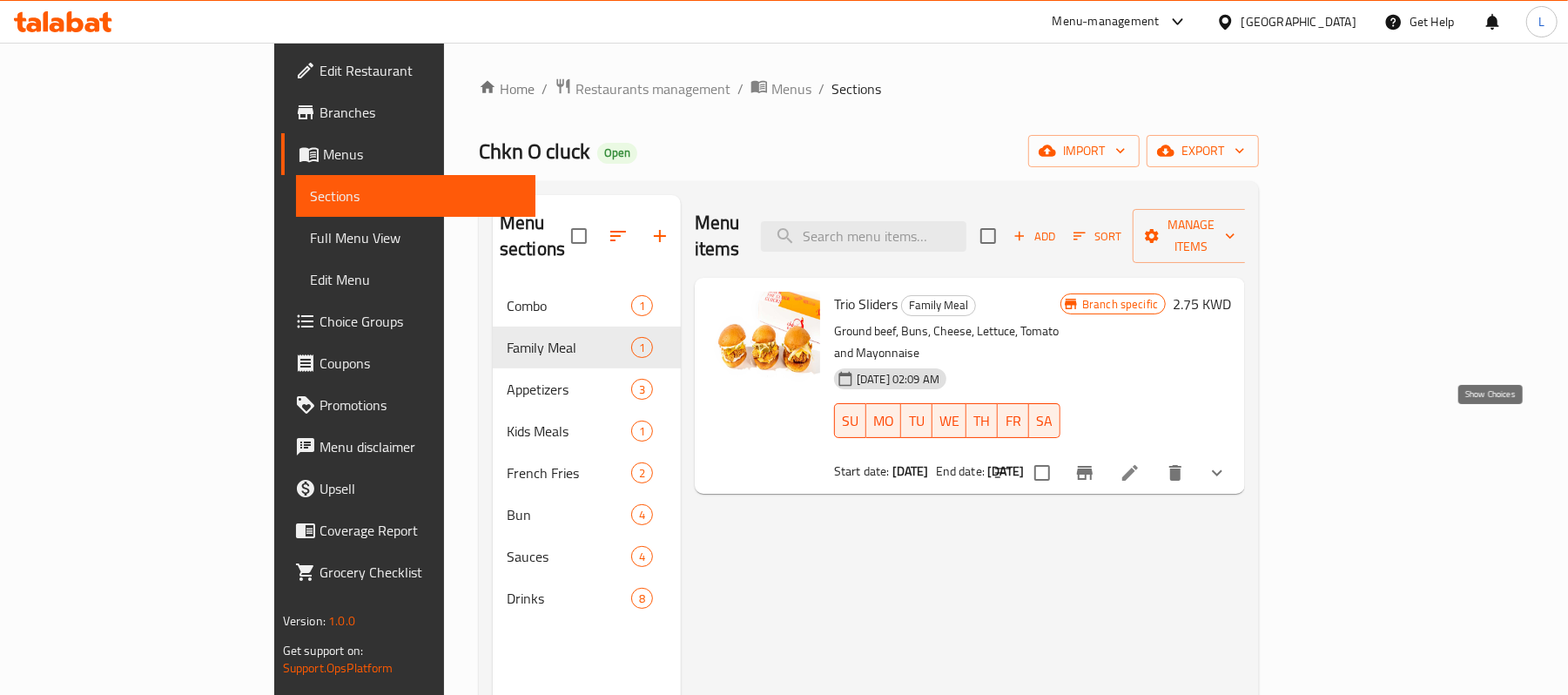
click at [1227, 462] on icon "show more" at bounding box center [1218, 472] width 21 height 21
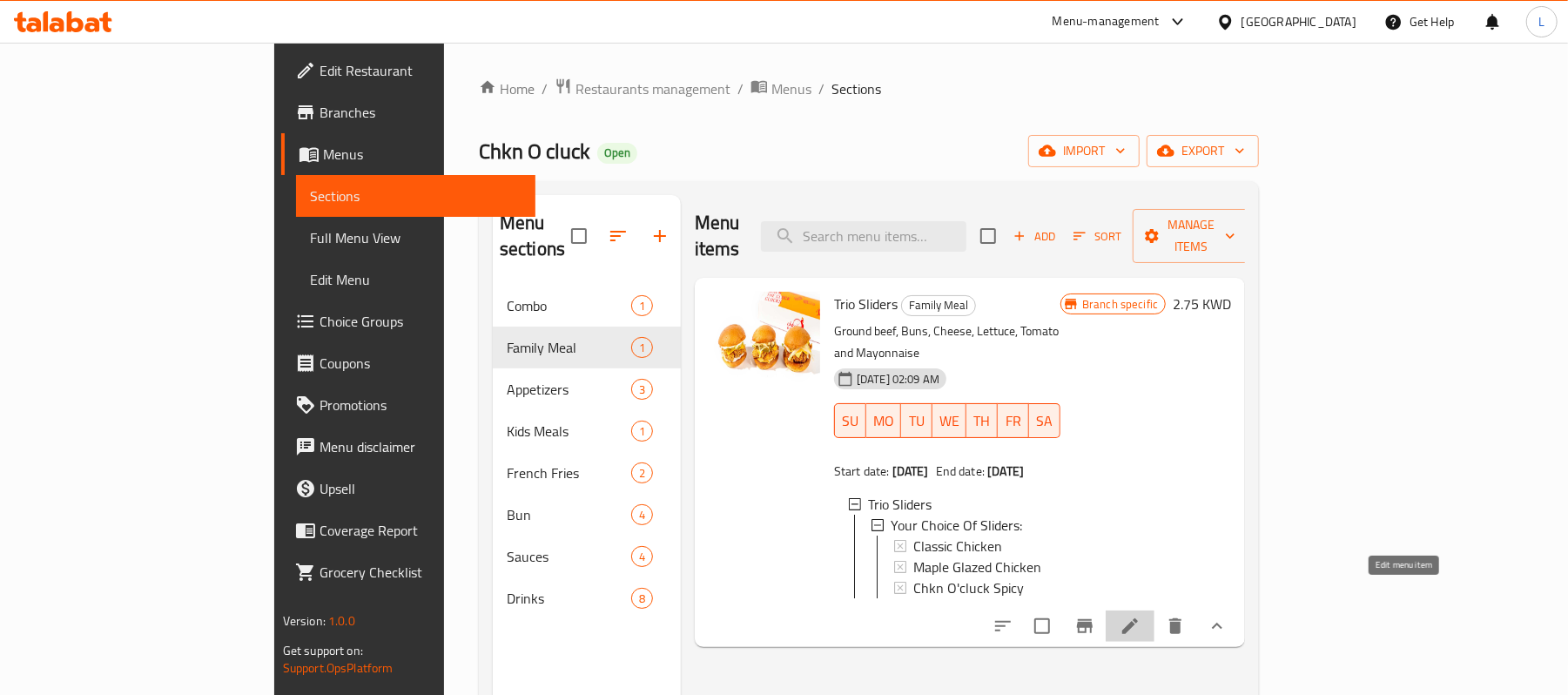
click at [1141, 615] on icon at bounding box center [1131, 626] width 21 height 21
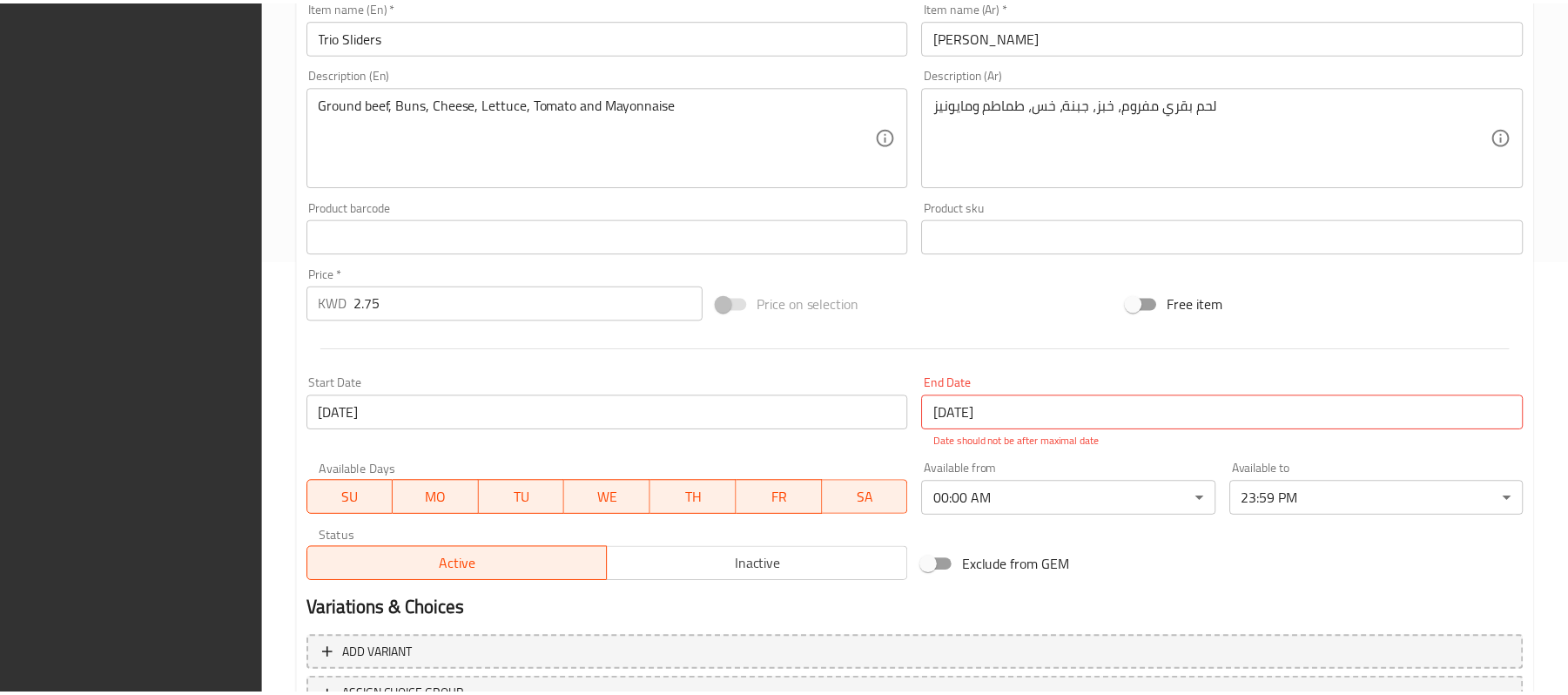
scroll to position [578, 0]
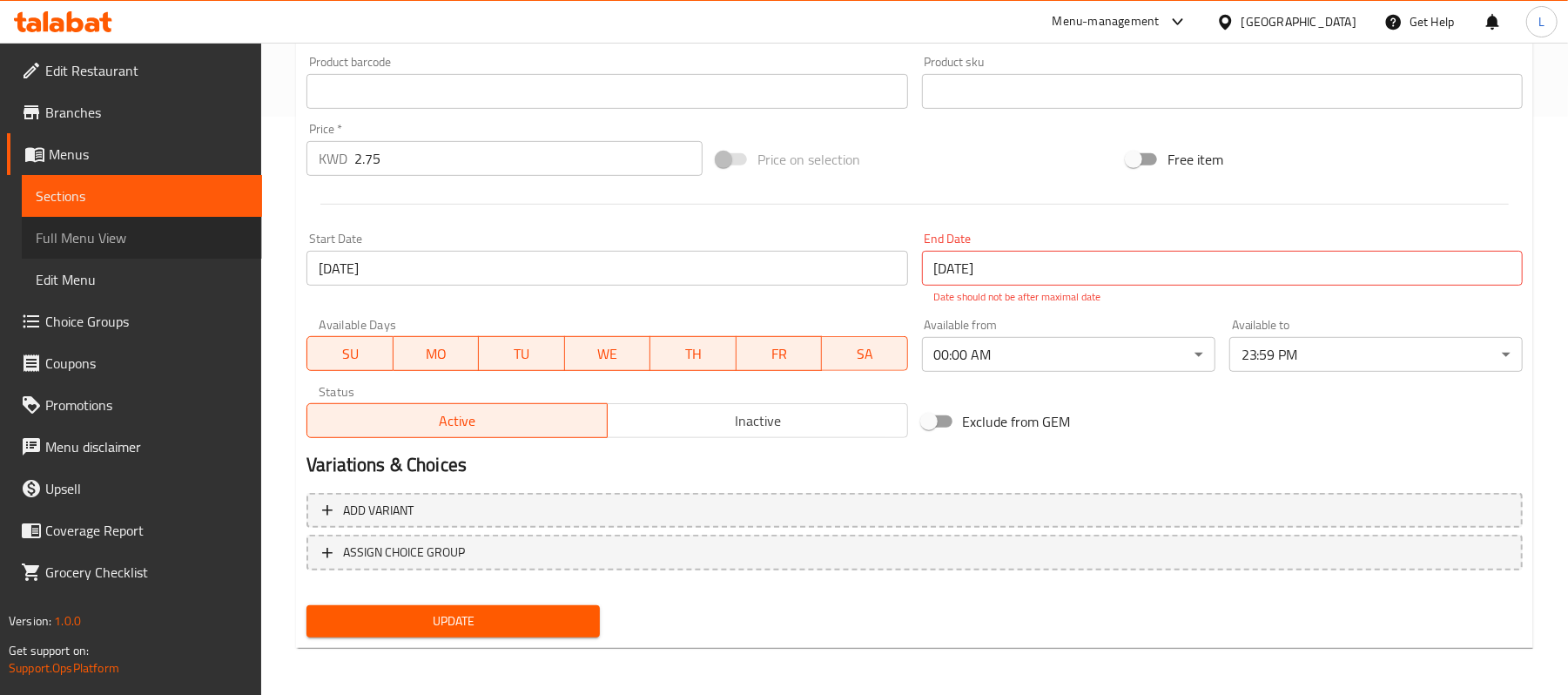
click at [99, 248] on span "Full Menu View" at bounding box center [142, 238] width 213 height 21
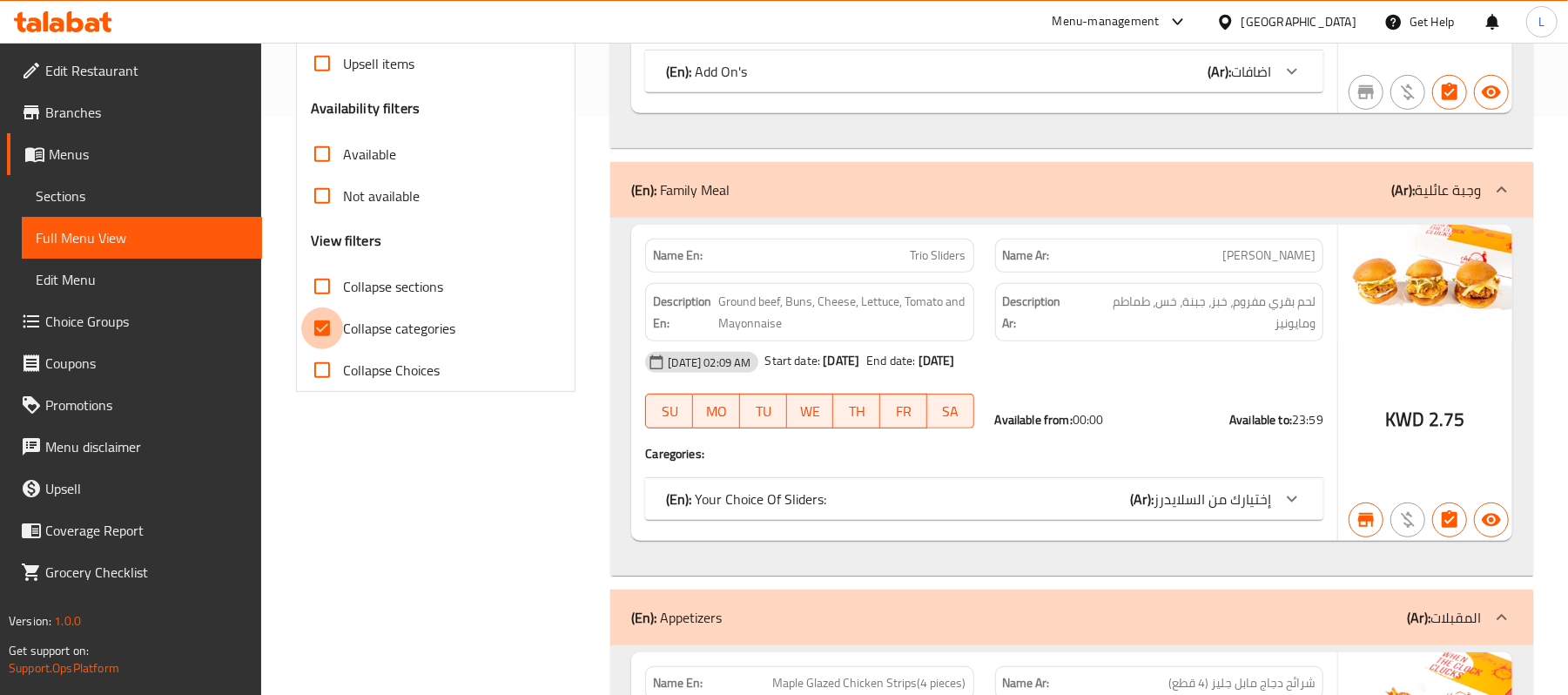
click at [318, 329] on input "Collapse categories" at bounding box center [322, 328] width 42 height 42
checkbox input "false"
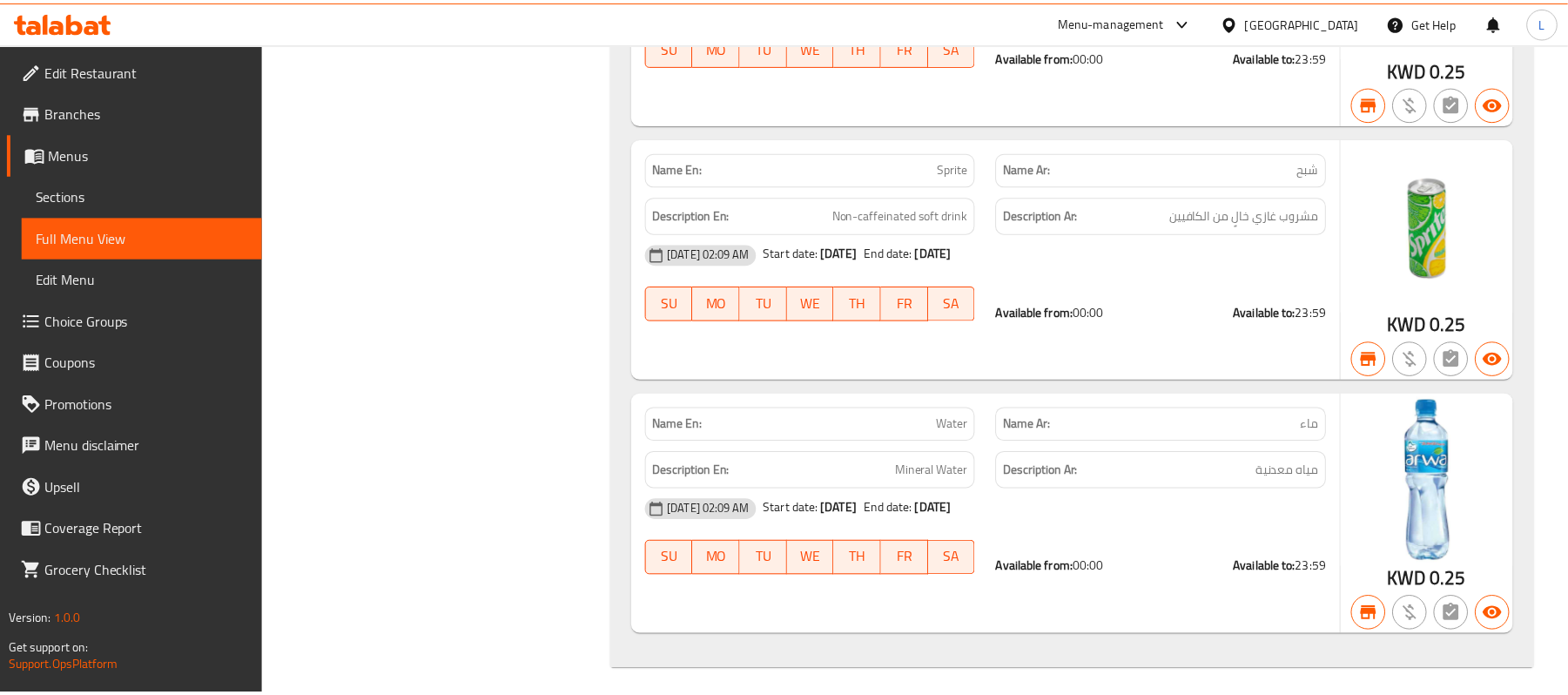
scroll to position [578, 0]
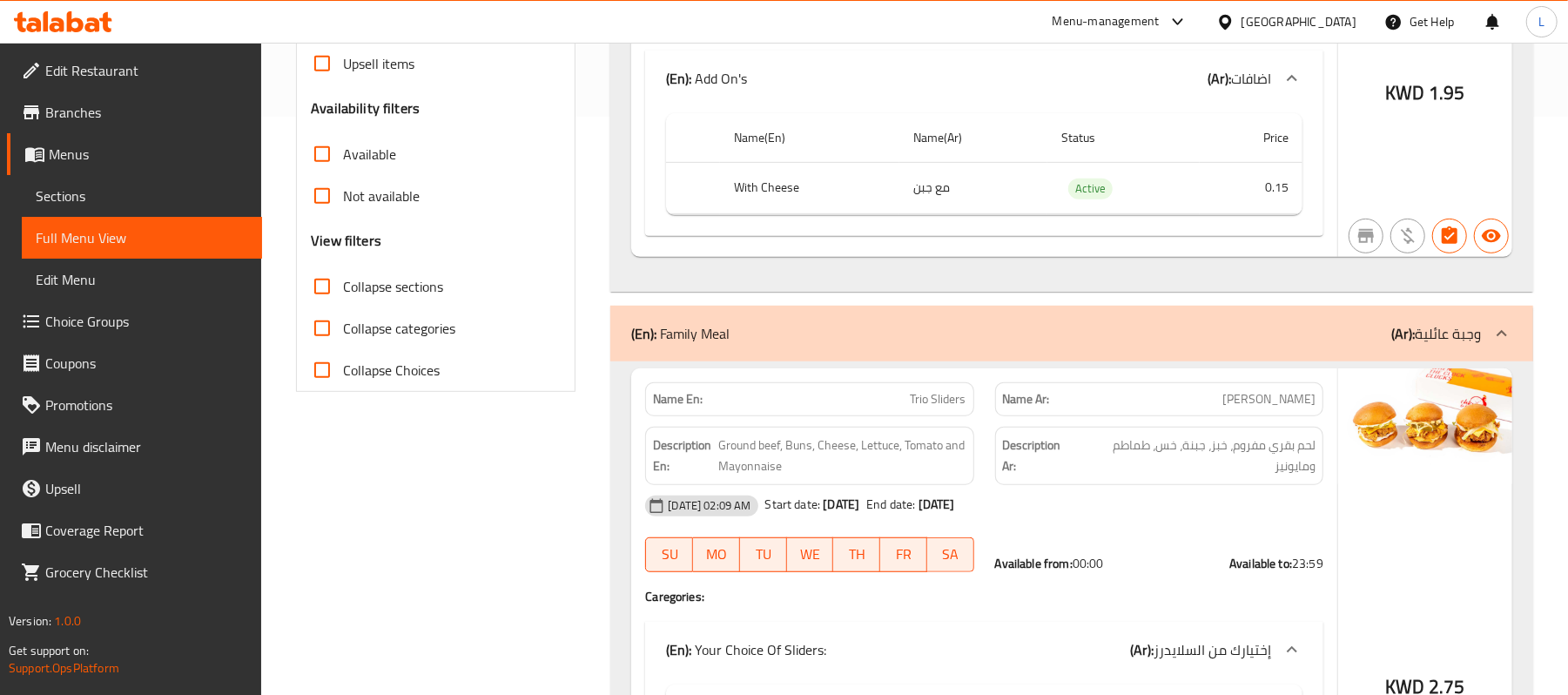
click at [137, 331] on span "Choice Groups" at bounding box center [146, 322] width 203 height 21
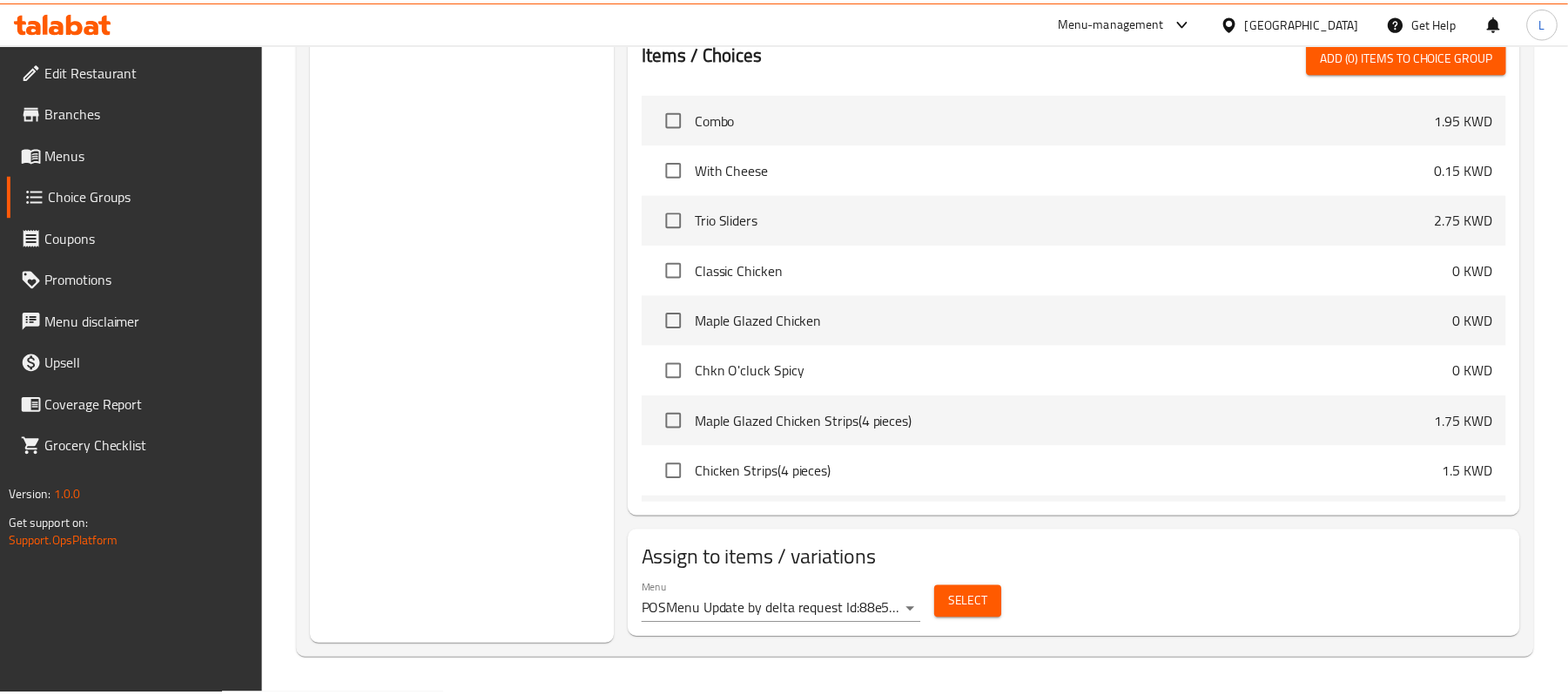
scroll to position [247, 0]
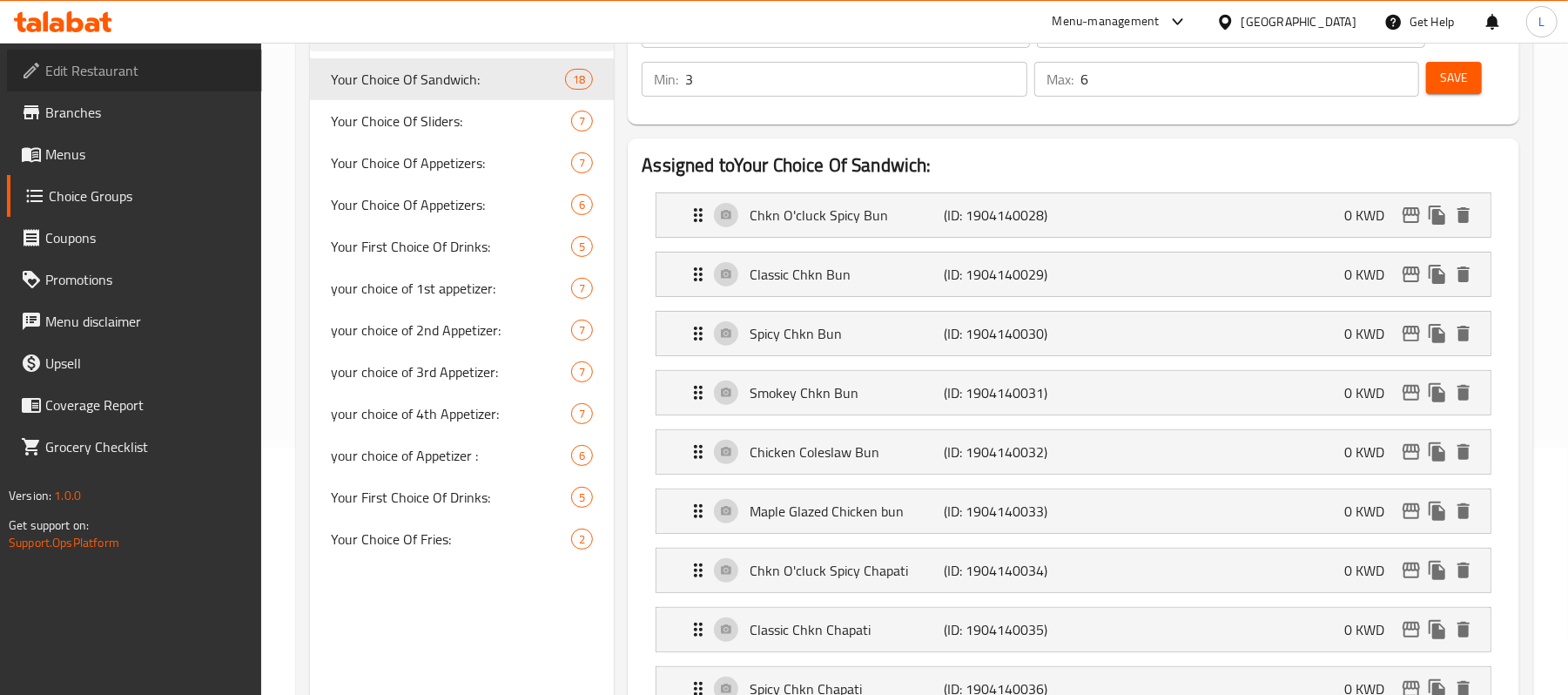
click at [85, 83] on link "Edit Restaurant" at bounding box center [135, 70] width 255 height 42
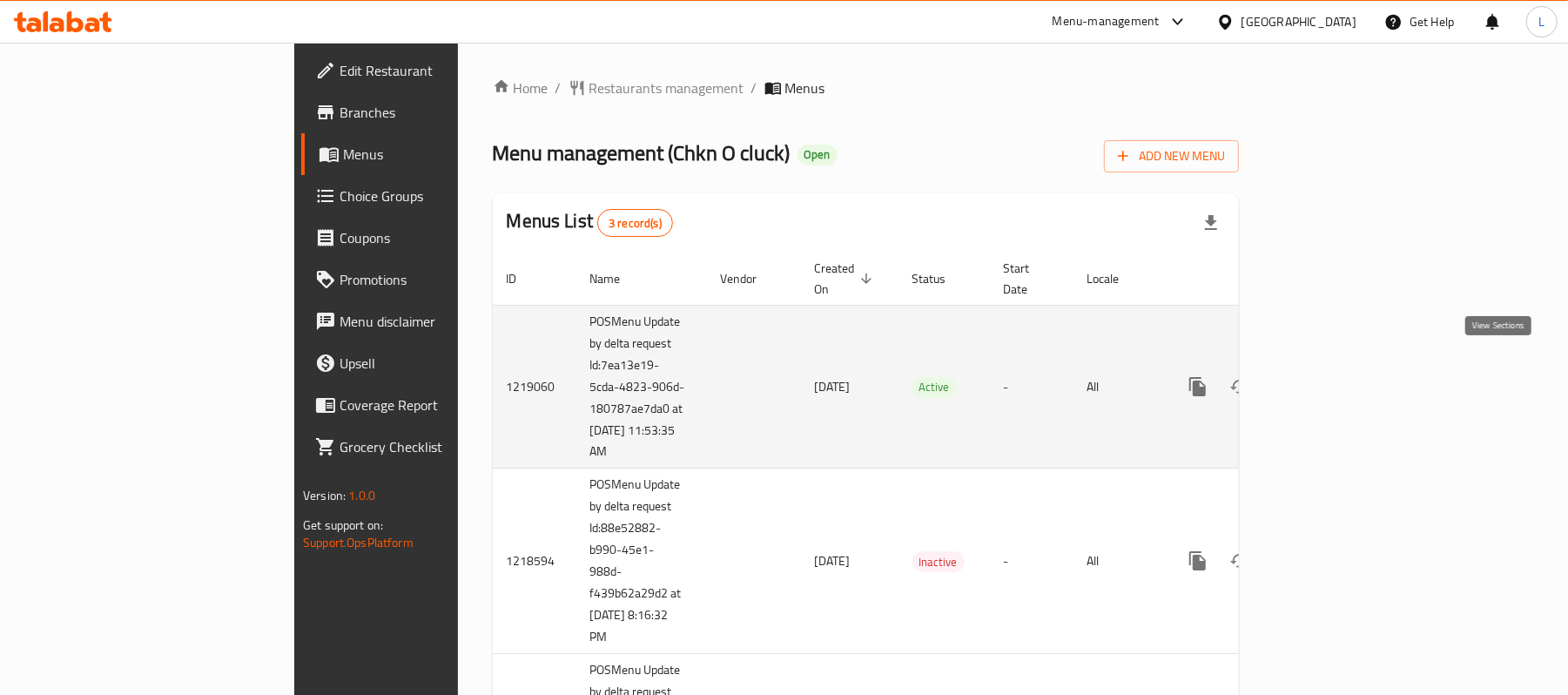
click at [1334, 376] on icon "enhanced table" at bounding box center [1324, 387] width 21 height 21
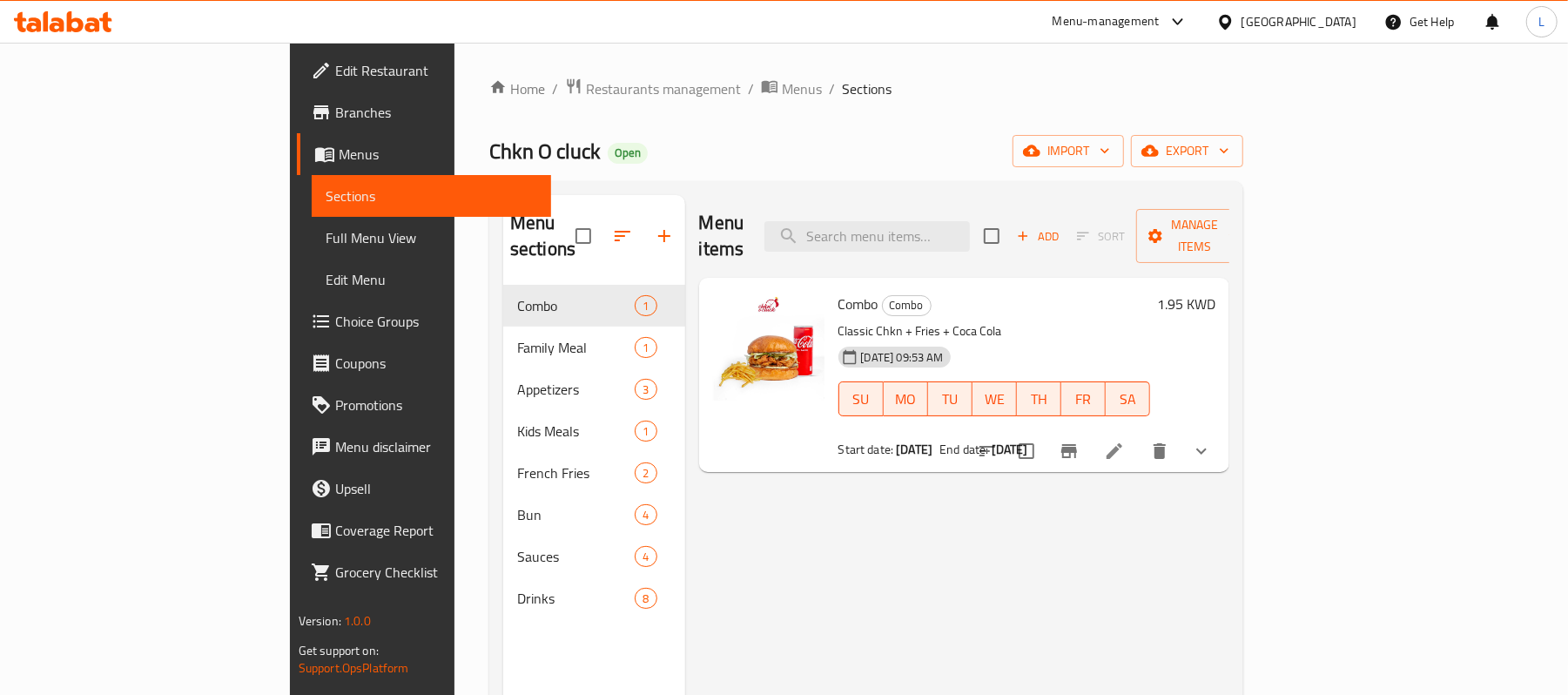
click at [335, 121] on span "Branches" at bounding box center [436, 113] width 203 height 21
